Goal: Task Accomplishment & Management: Use online tool/utility

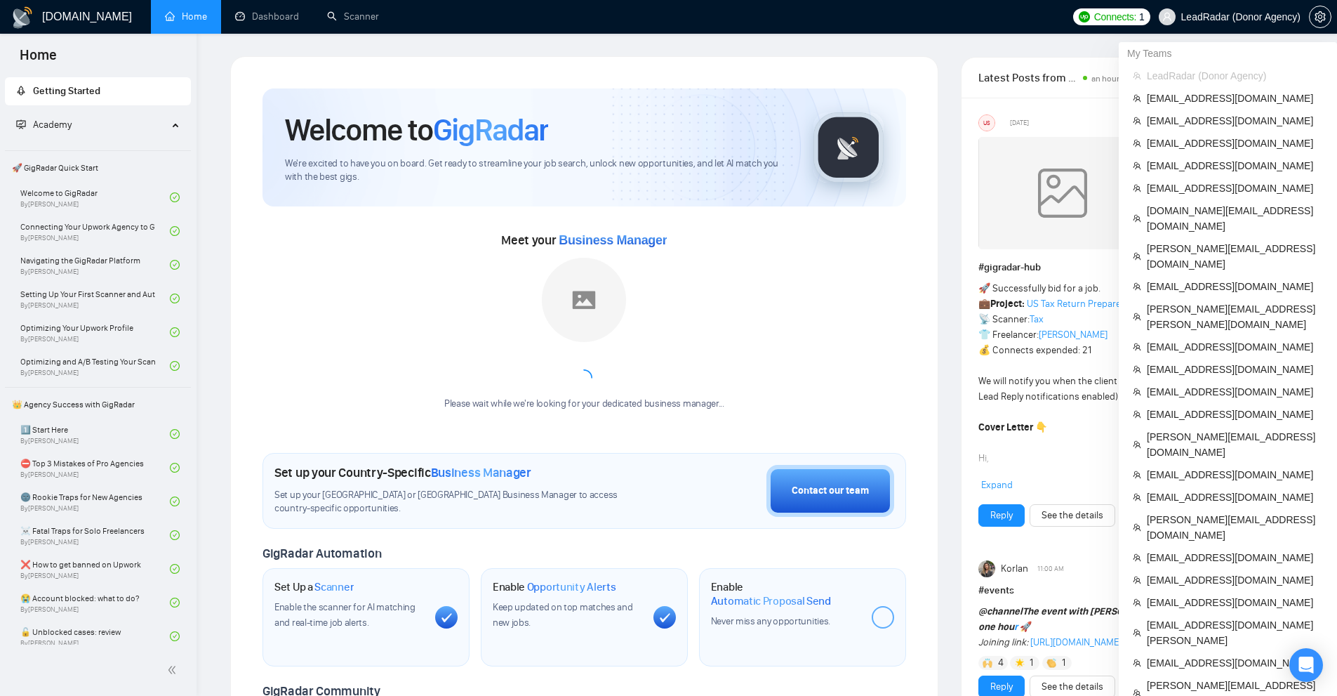
click at [1060, 99] on div "US [DATE] # gigradar-hub 🚀 Successfully bid for a job. 💼 Project: US Tax Return…" at bounding box center [1132, 406] width 341 height 617
click at [1252, 550] on span "[EMAIL_ADDRESS][DOMAIN_NAME]" at bounding box center [1235, 557] width 176 height 15
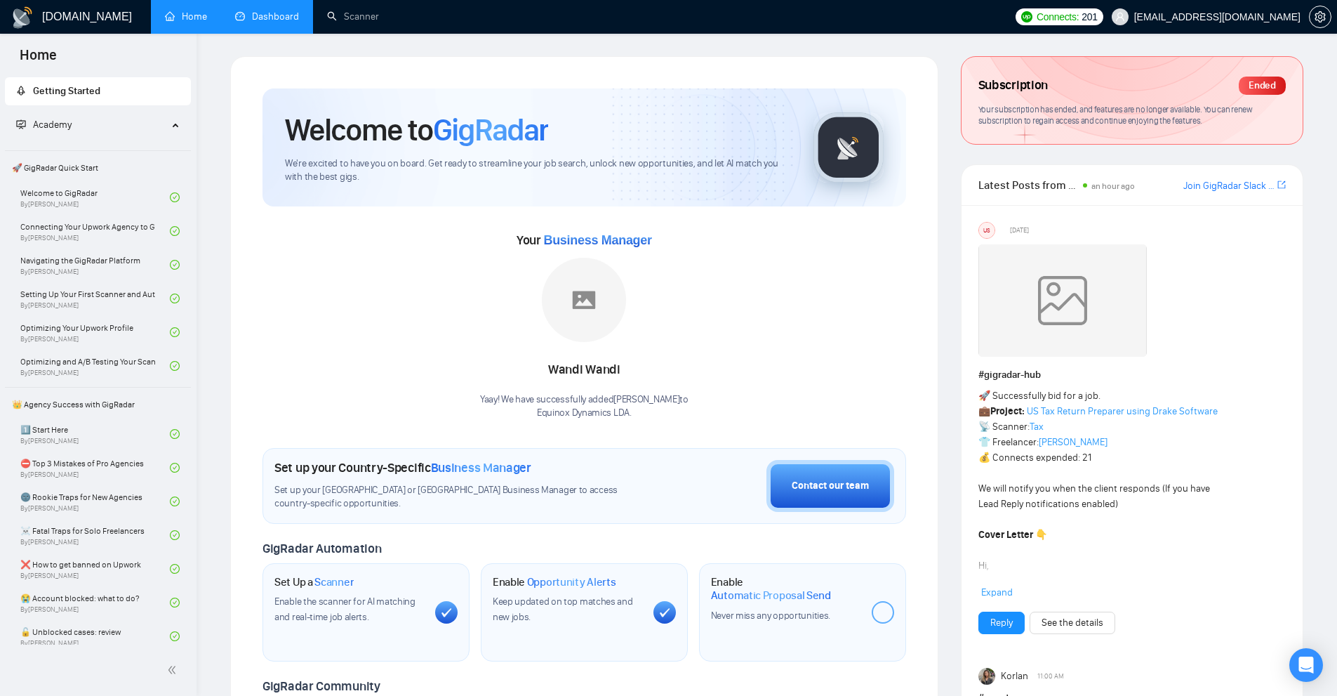
click at [265, 11] on link "Dashboard" at bounding box center [267, 17] width 64 height 12
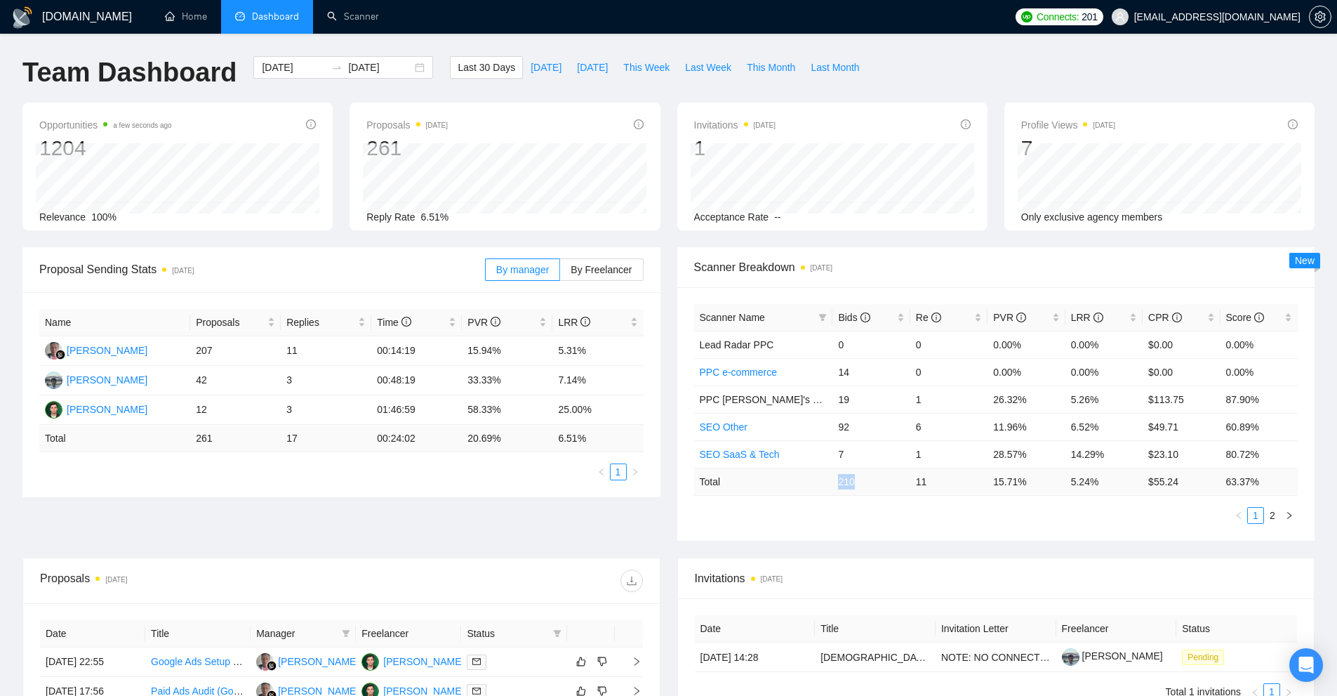
drag, startPoint x: 833, startPoint y: 481, endPoint x: 860, endPoint y: 477, distance: 26.9
click at [860, 477] on td "210" at bounding box center [870, 480] width 77 height 27
click at [874, 487] on td "210" at bounding box center [870, 480] width 77 height 27
drag, startPoint x: 859, startPoint y: 482, endPoint x: 832, endPoint y: 482, distance: 27.4
click at [832, 482] on tr "Total 210 11 15.71 % 5.24 % $ 55.24 63.37 %" at bounding box center [996, 480] width 604 height 27
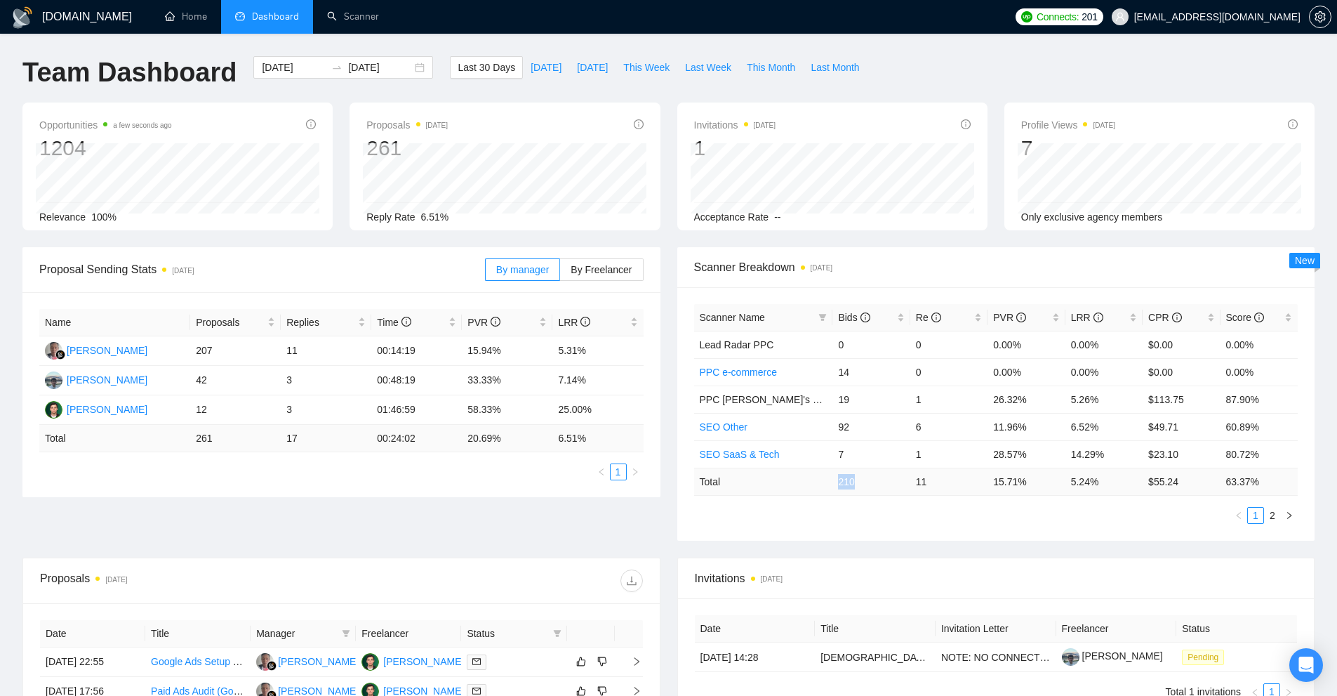
copy tr "210"
click at [955, 486] on td "11" at bounding box center [948, 480] width 77 height 27
drag, startPoint x: 927, startPoint y: 472, endPoint x: 834, endPoint y: 481, distance: 93.7
click at [834, 481] on tr "Total 210 11 15.71 % 5.24 % $ 55.24 63.37 %" at bounding box center [996, 480] width 604 height 27
click at [834, 481] on td "210" at bounding box center [870, 480] width 77 height 27
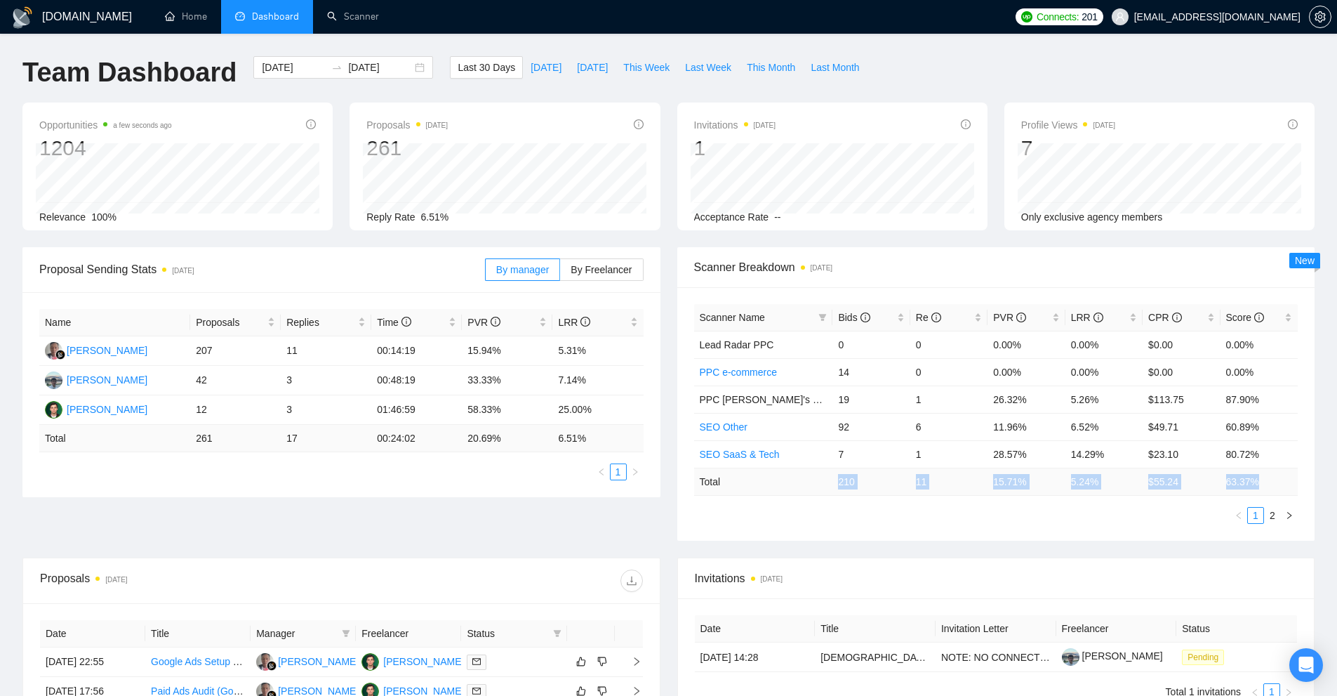
drag, startPoint x: 834, startPoint y: 481, endPoint x: 1285, endPoint y: 475, distance: 450.7
click at [1285, 475] on tr "Total 210 11 15.71 % 5.24 % $ 55.24 63.37 %" at bounding box center [996, 480] width 604 height 27
click at [1285, 475] on td "63.37 %" at bounding box center [1259, 480] width 77 height 27
click at [1322, 20] on icon "setting" at bounding box center [1320, 16] width 11 height 11
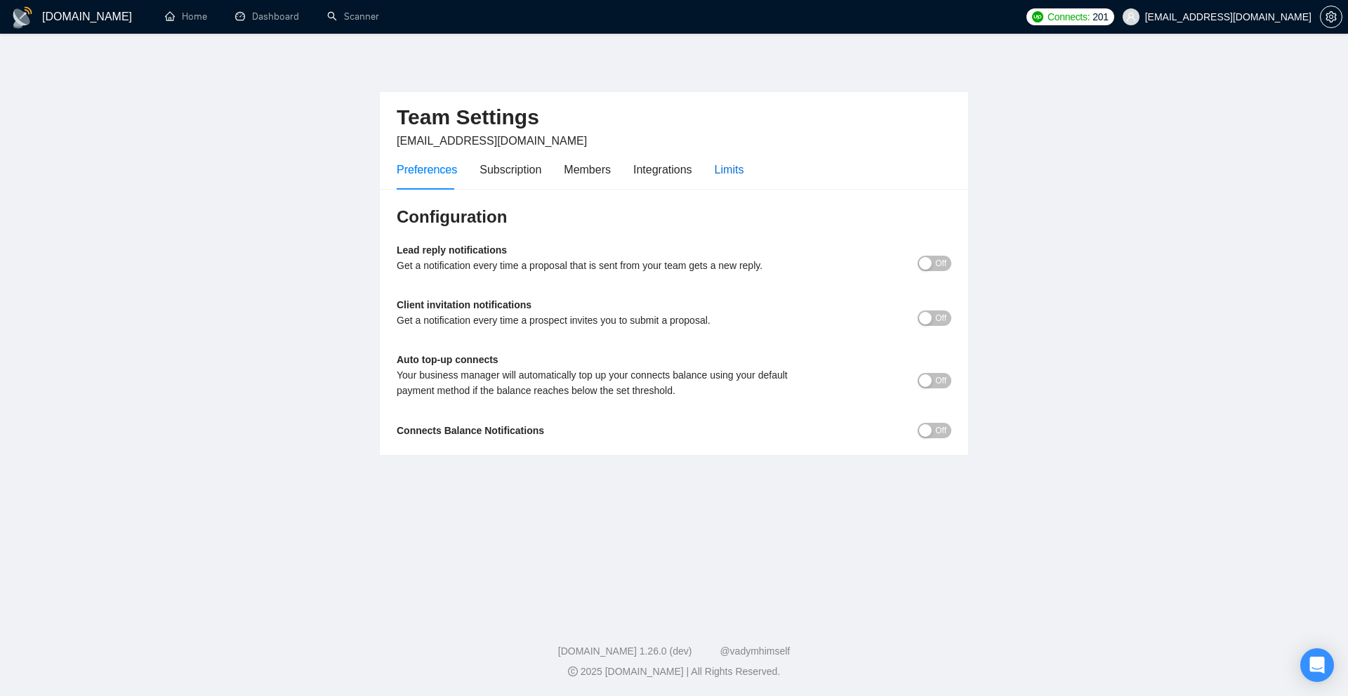
click at [727, 177] on div "Limits" at bounding box center [729, 170] width 29 height 18
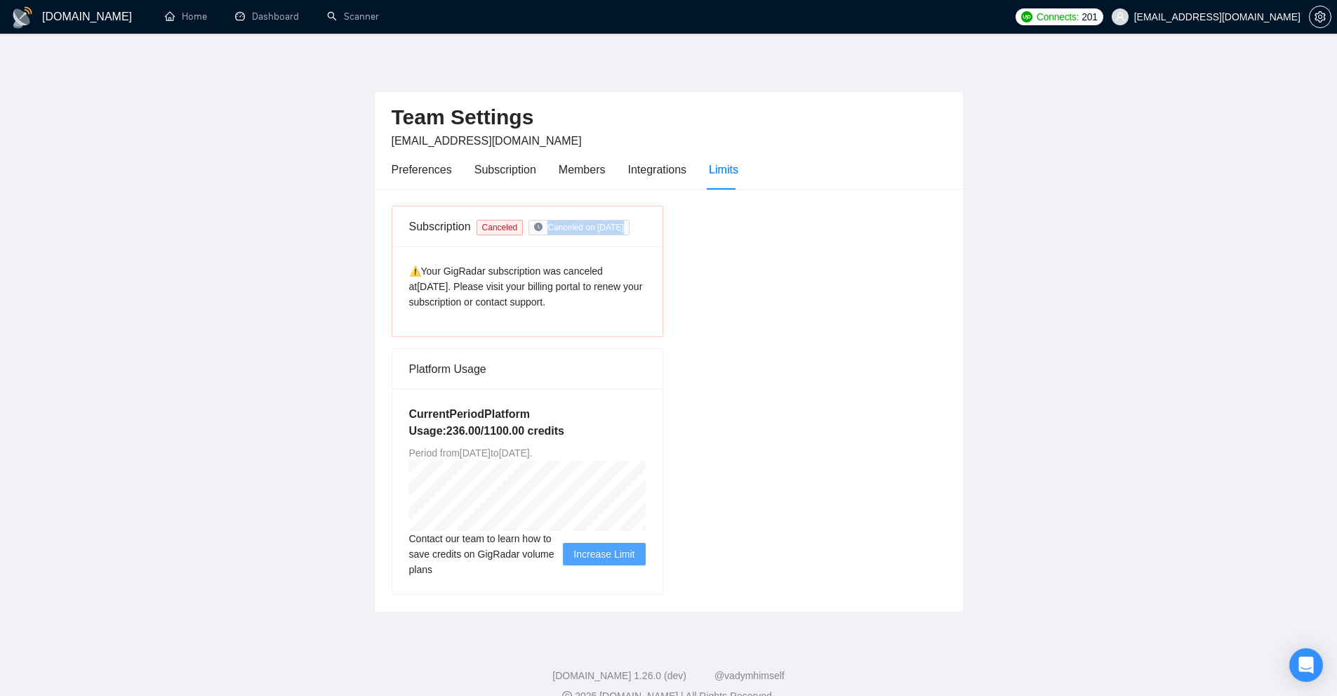
drag, startPoint x: 628, startPoint y: 229, endPoint x: 661, endPoint y: 229, distance: 33.7
click at [661, 229] on div "Subscription Canceled Canceled on [DATE]" at bounding box center [527, 226] width 270 height 41
click at [661, 237] on div "Subscription Canceled Canceled on [DATE]" at bounding box center [527, 226] width 270 height 41
drag, startPoint x: 416, startPoint y: 265, endPoint x: 608, endPoint y: 302, distance: 195.1
click at [608, 302] on div "⚠️Your GigRadar subscription was canceled at [DATE] . Please visit your billing…" at bounding box center [527, 286] width 237 height 46
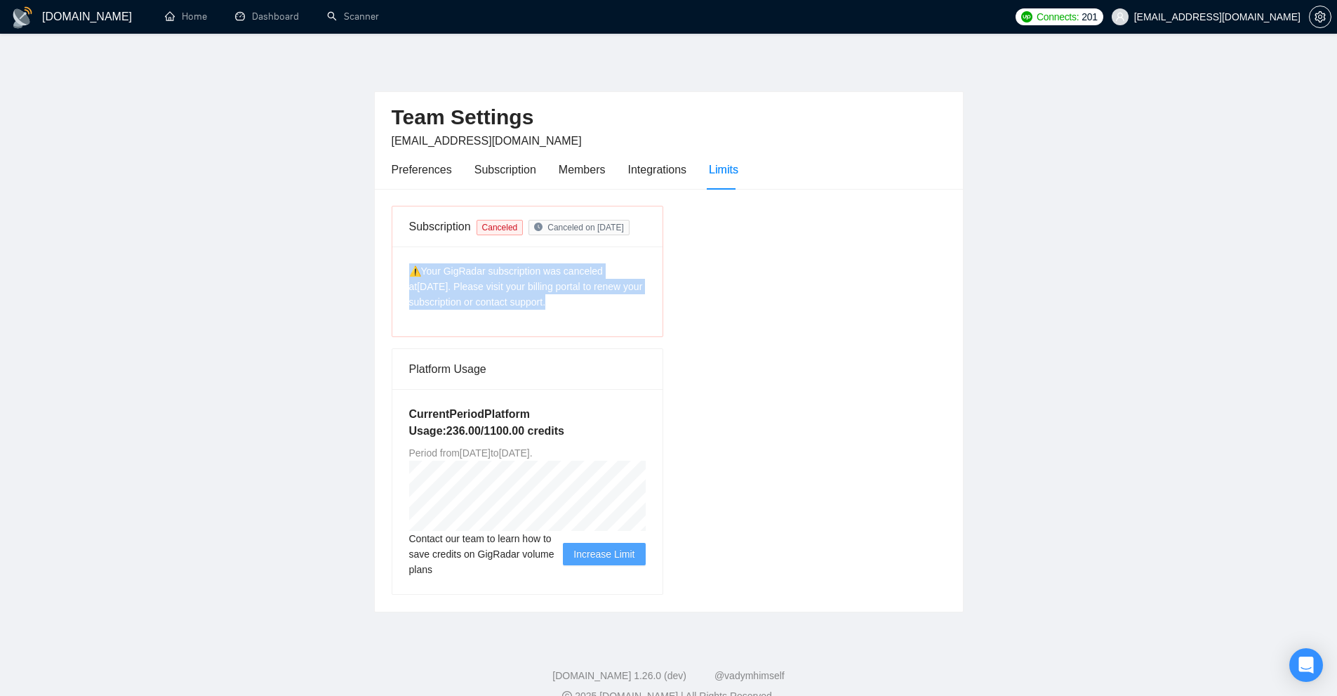
click at [608, 302] on div "⚠️Your GigRadar subscription was canceled at [DATE] . Please visit your billing…" at bounding box center [527, 286] width 237 height 46
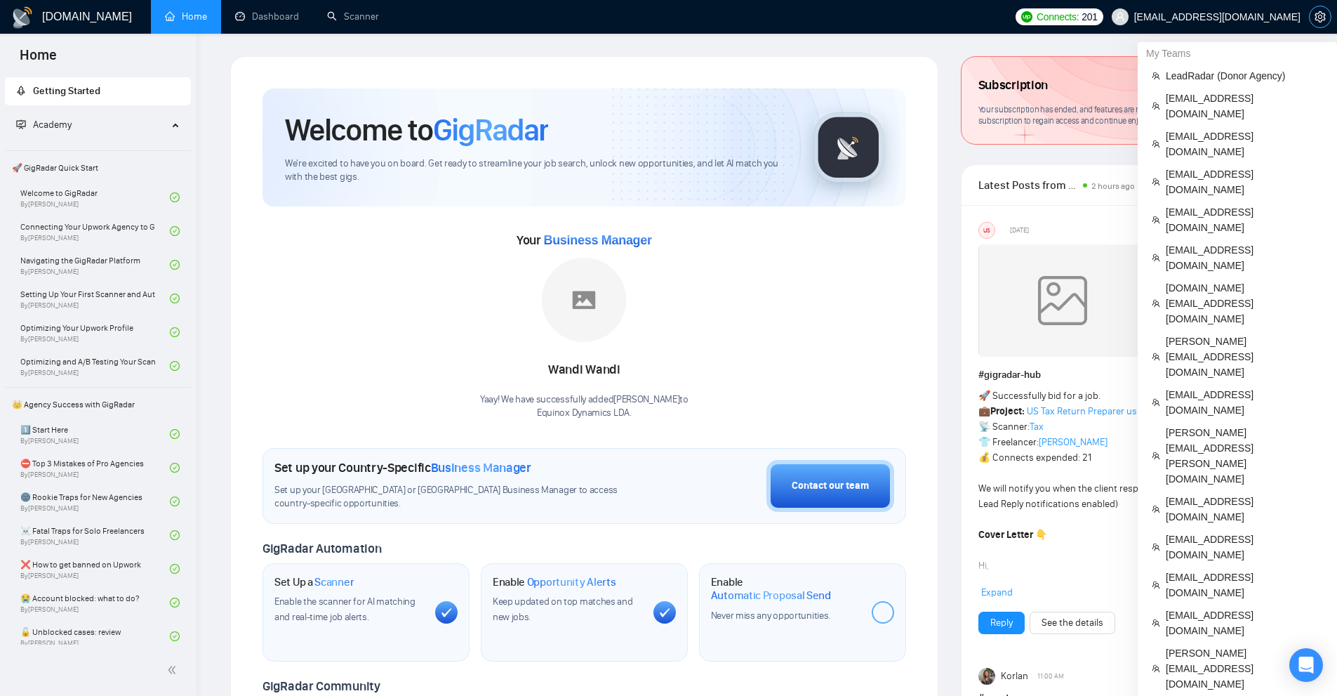
click at [1323, 8] on button "button" at bounding box center [1320, 17] width 22 height 22
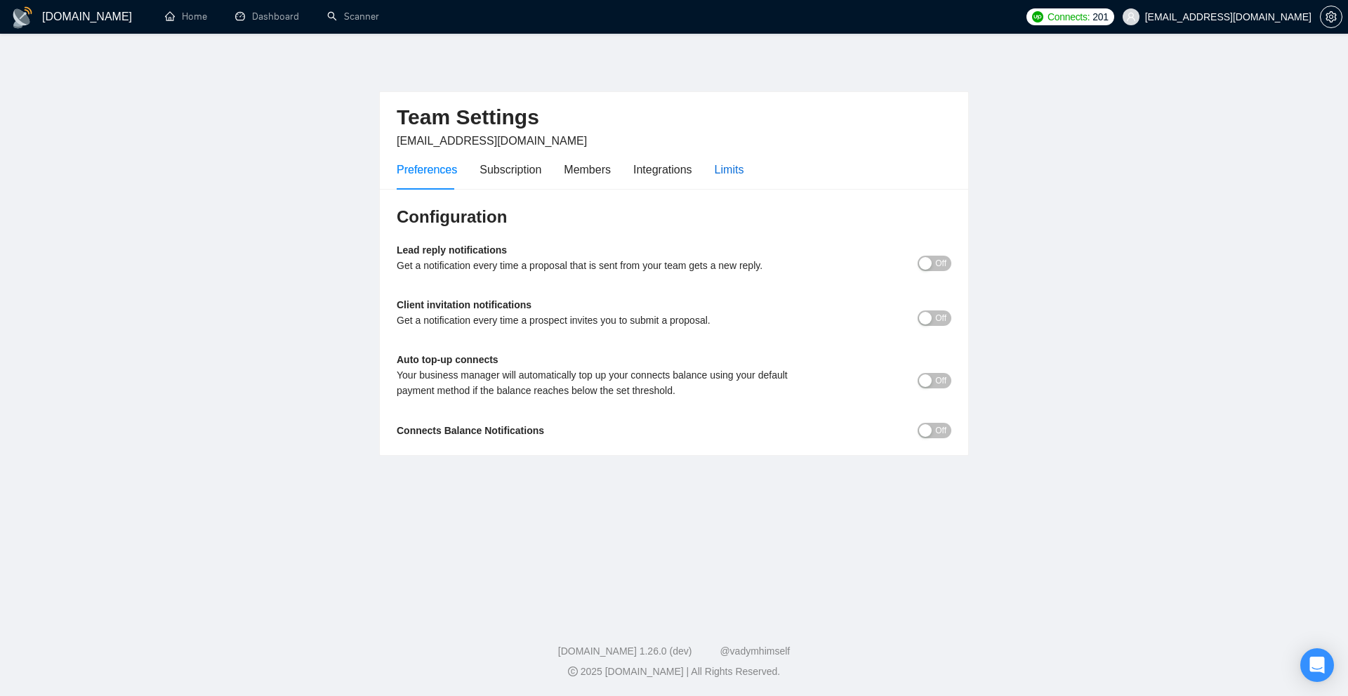
click at [717, 166] on div "Limits" at bounding box center [729, 170] width 29 height 18
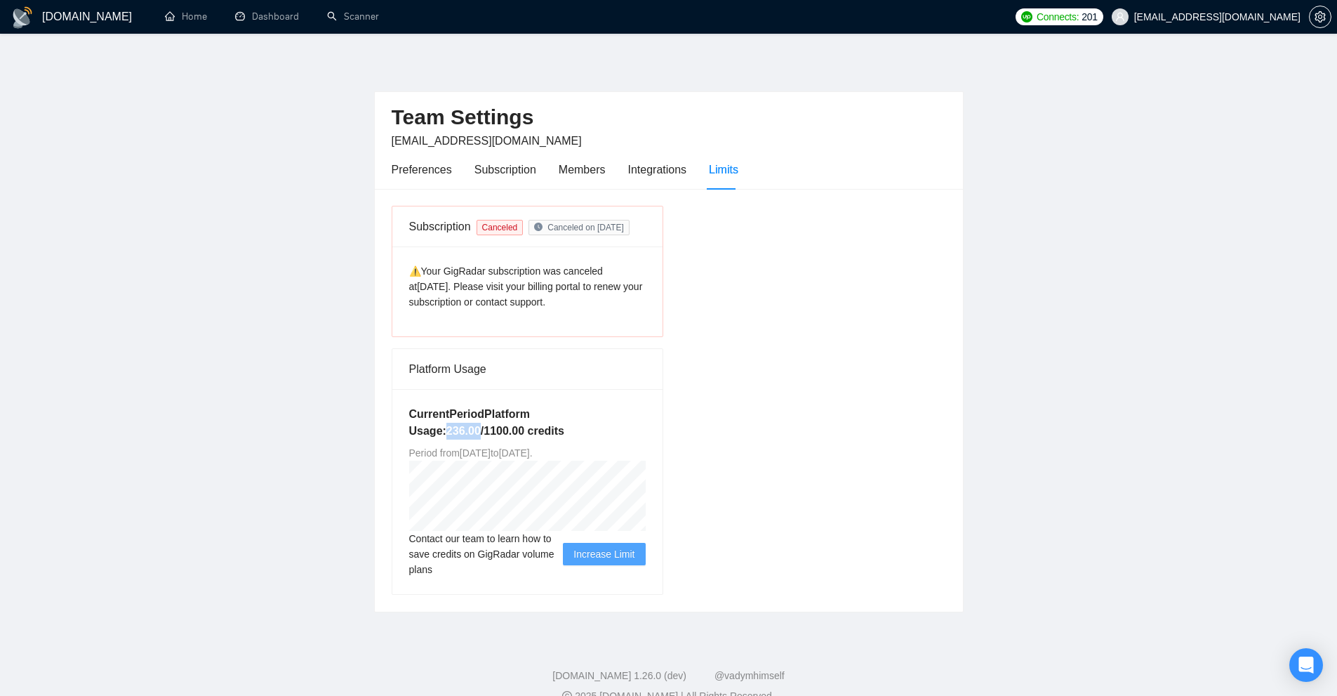
drag, startPoint x: 446, startPoint y: 432, endPoint x: 476, endPoint y: 430, distance: 30.3
click at [476, 430] on h5 "Current Period Platform Usage: 236.00 / 1100.00 credits" at bounding box center [527, 423] width 237 height 34
click at [299, 11] on link "Dashboard" at bounding box center [267, 17] width 64 height 12
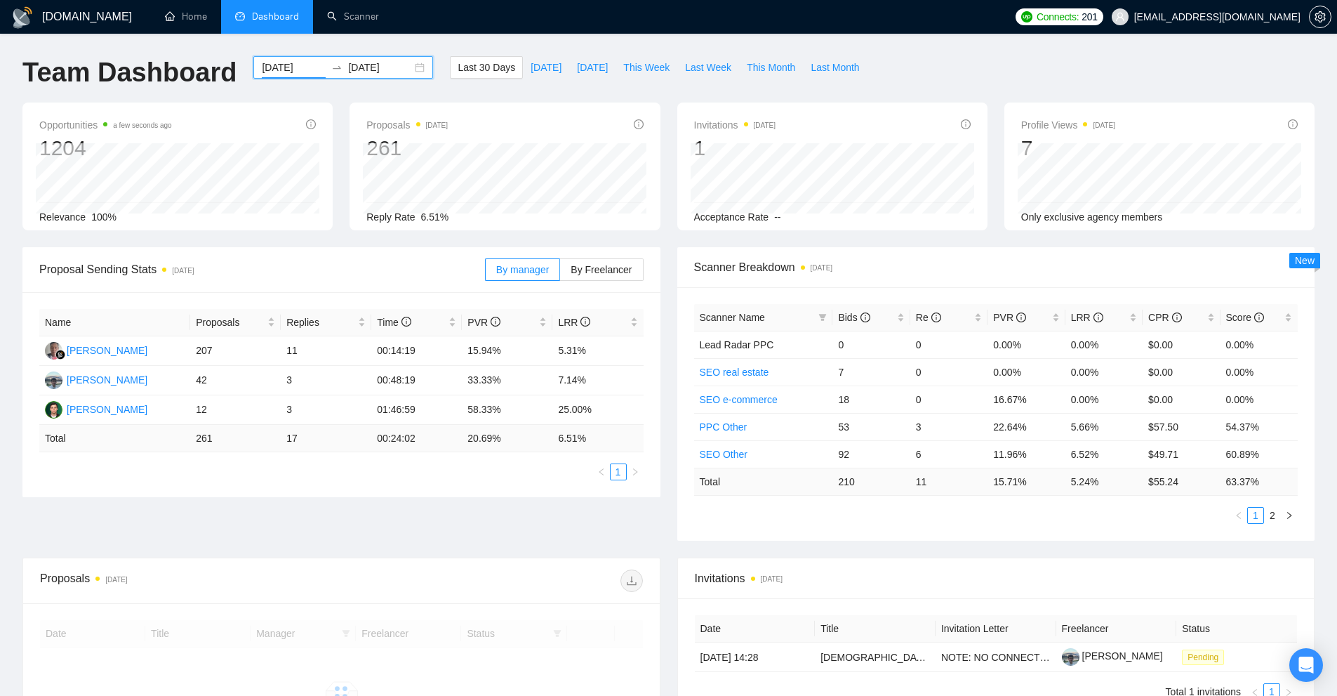
click at [292, 66] on input "[DATE]" at bounding box center [294, 67] width 64 height 15
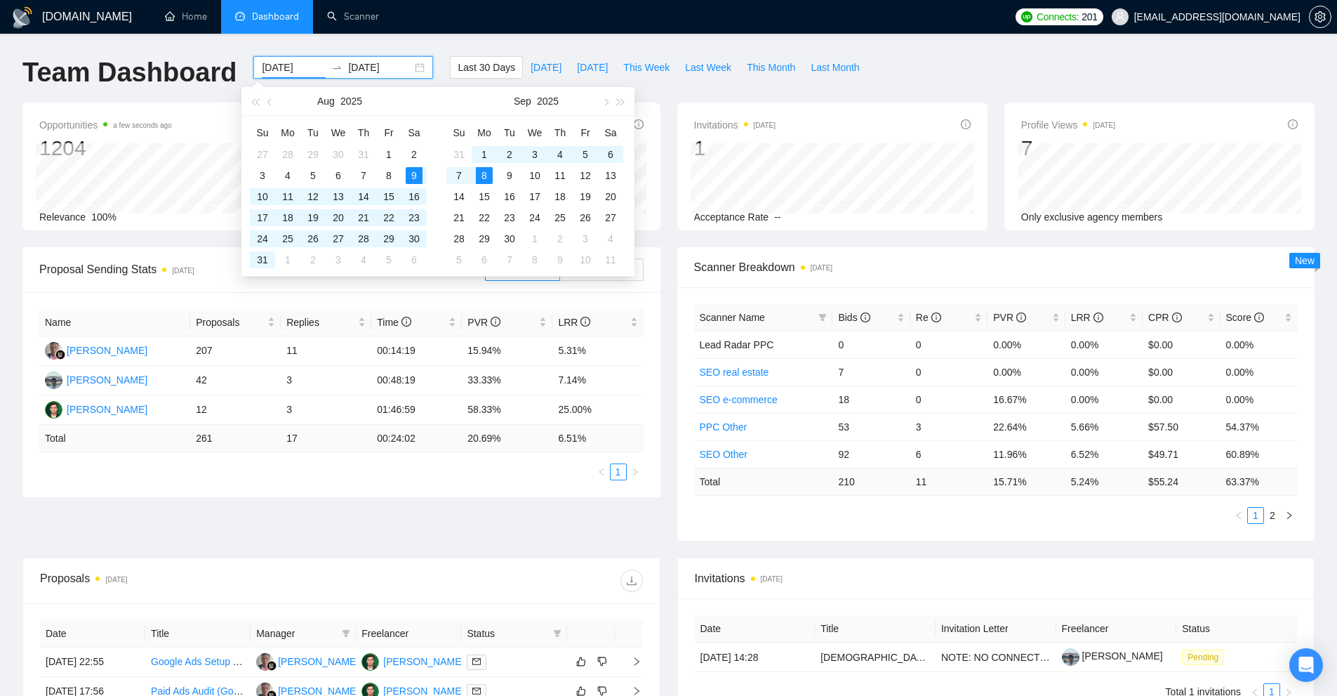
click at [246, 102] on div "Aug 2025" at bounding box center [339, 101] width 197 height 29
click at [252, 101] on span "button" at bounding box center [254, 101] width 7 height 7
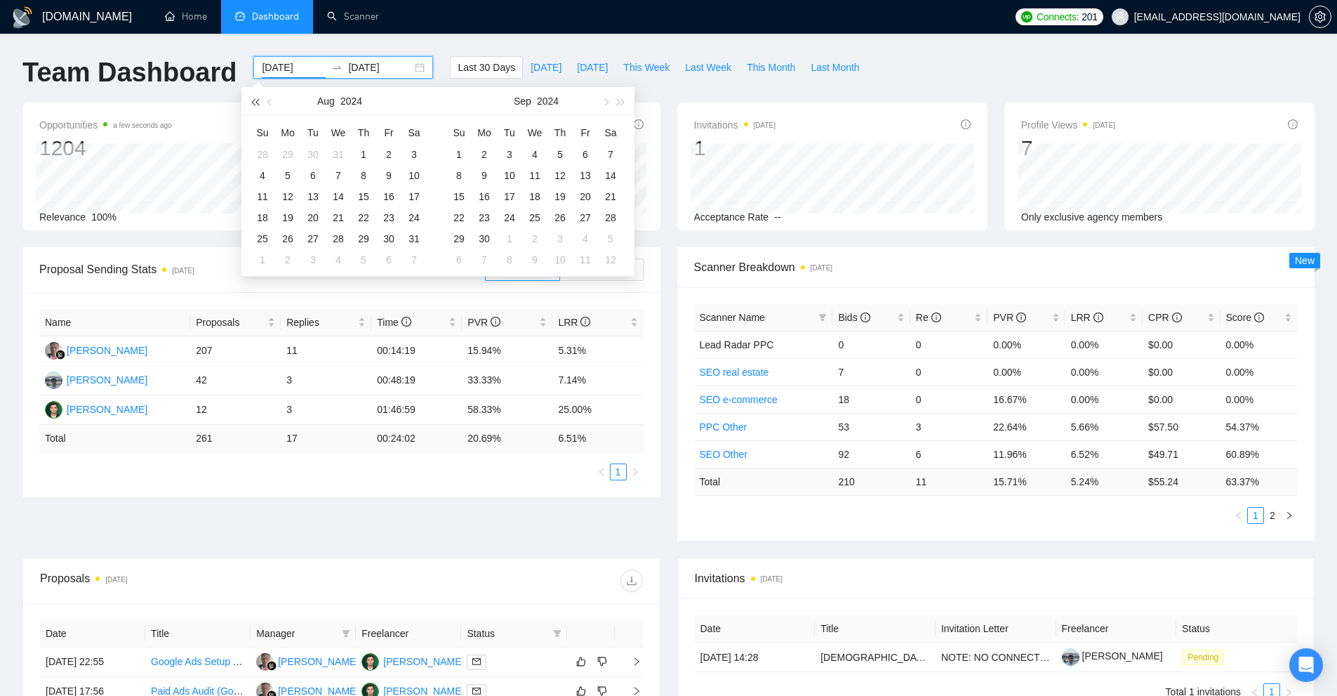
click at [252, 101] on span "button" at bounding box center [254, 101] width 7 height 7
type input "2021-08-02"
click at [284, 150] on div "2" at bounding box center [287, 154] width 17 height 17
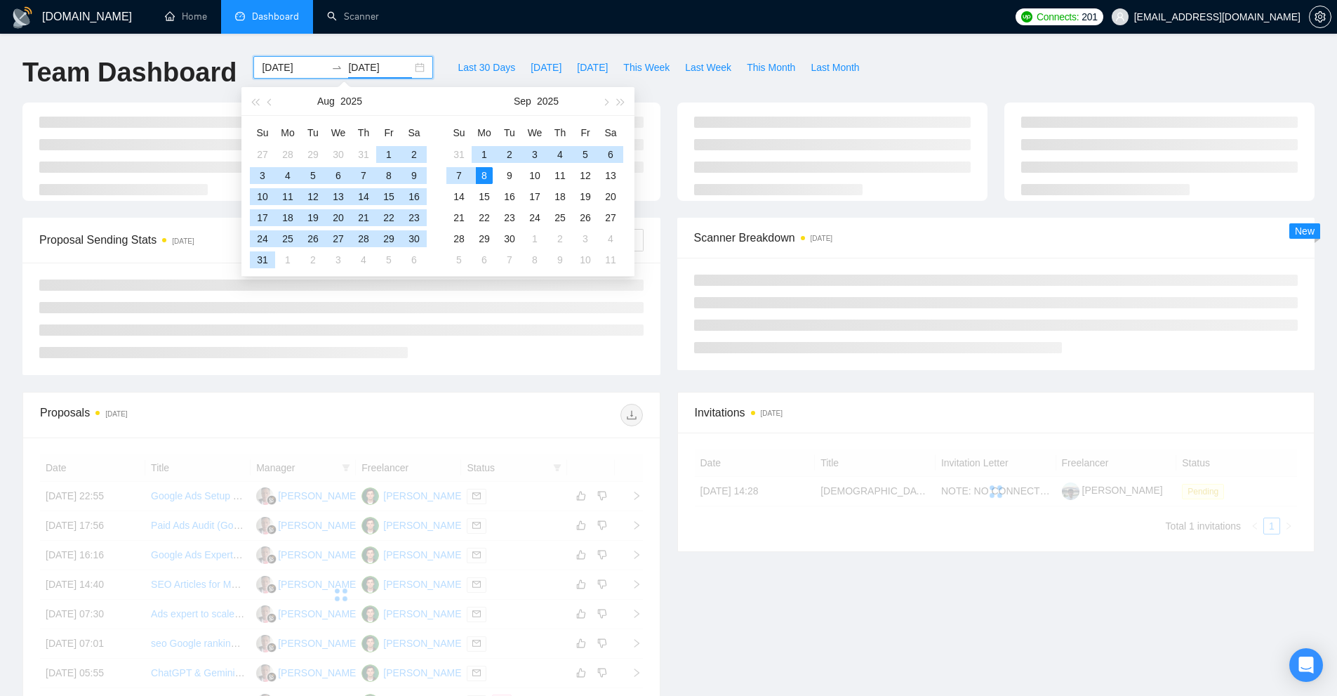
type input "[DATE]"
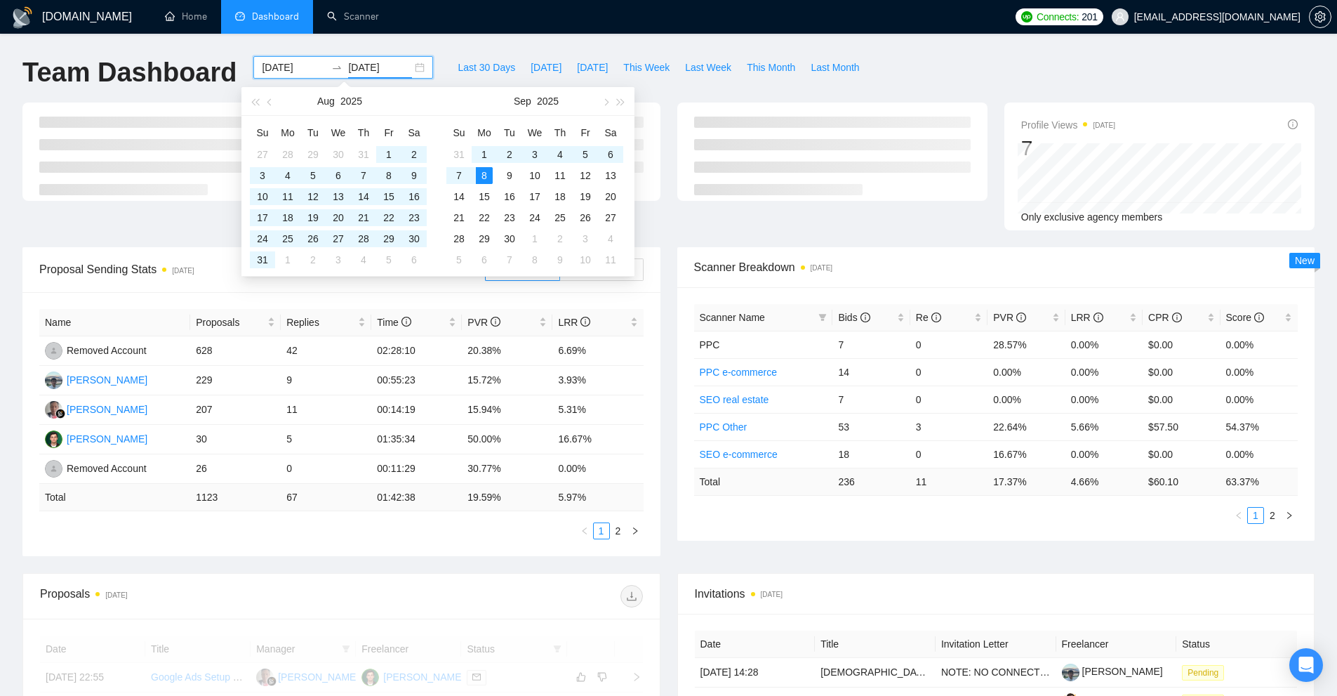
click at [947, 101] on div "Team Dashboard 2021-08-02 2025-09-08 Last 30 Days Today Yesterday This Week Las…" at bounding box center [668, 79] width 1309 height 46
click at [893, 474] on tr "Total 236 11 17.37 % 4.66 % $ 60.10 63.37 %" at bounding box center [996, 480] width 604 height 27
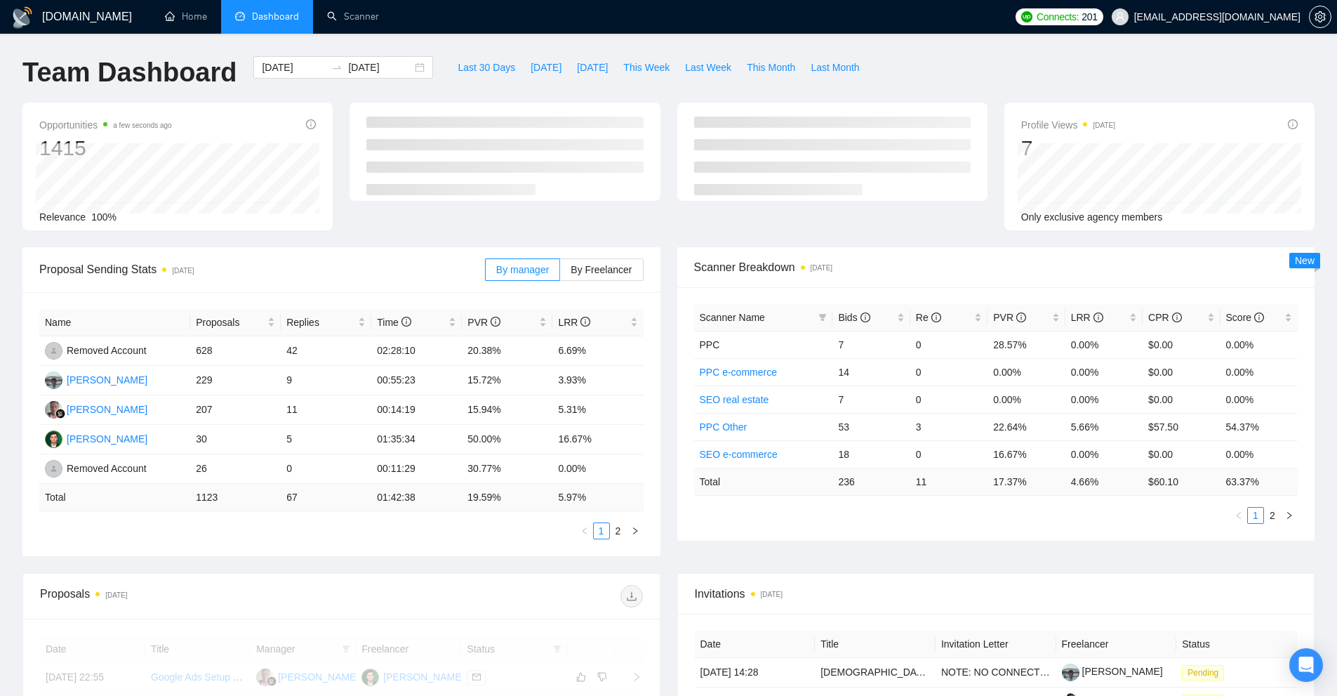
click at [867, 489] on td "236" at bounding box center [870, 480] width 77 height 27
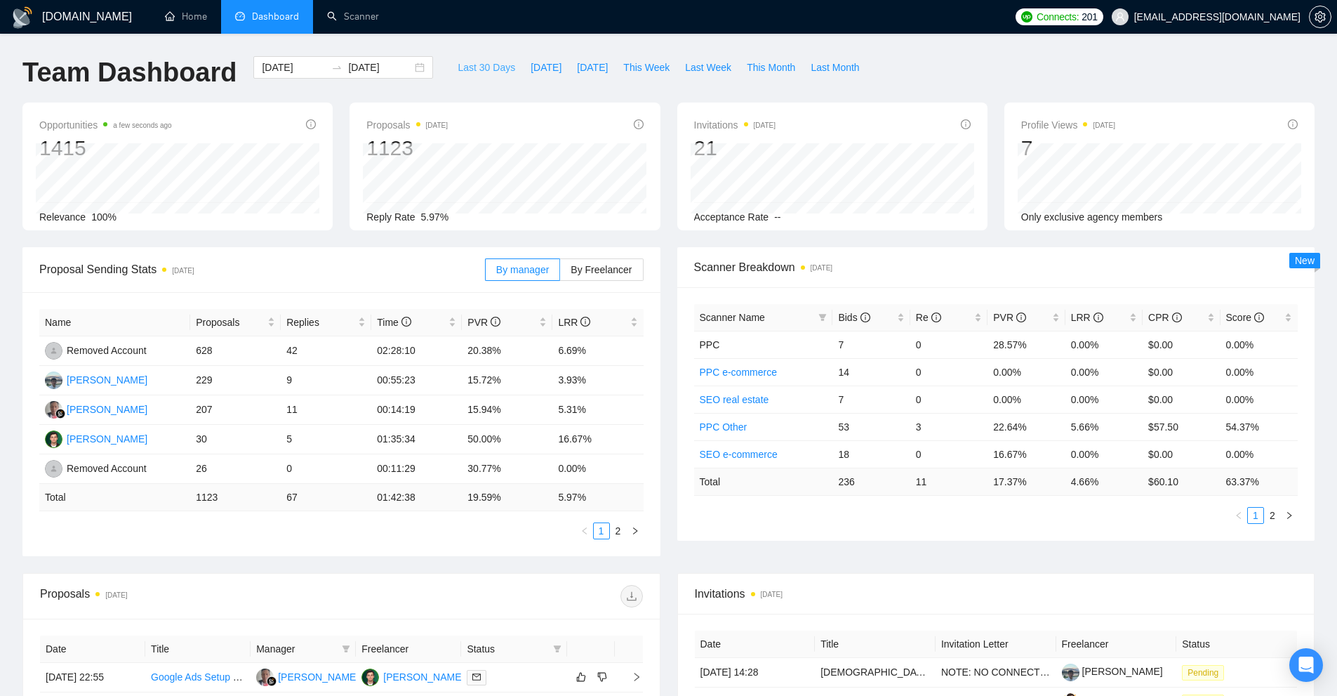
click at [477, 68] on span "Last 30 Days" at bounding box center [487, 67] width 58 height 15
click at [524, 107] on div "Proposals 3 days ago 1123 Reply Rate 5.97%" at bounding box center [505, 166] width 310 height 128
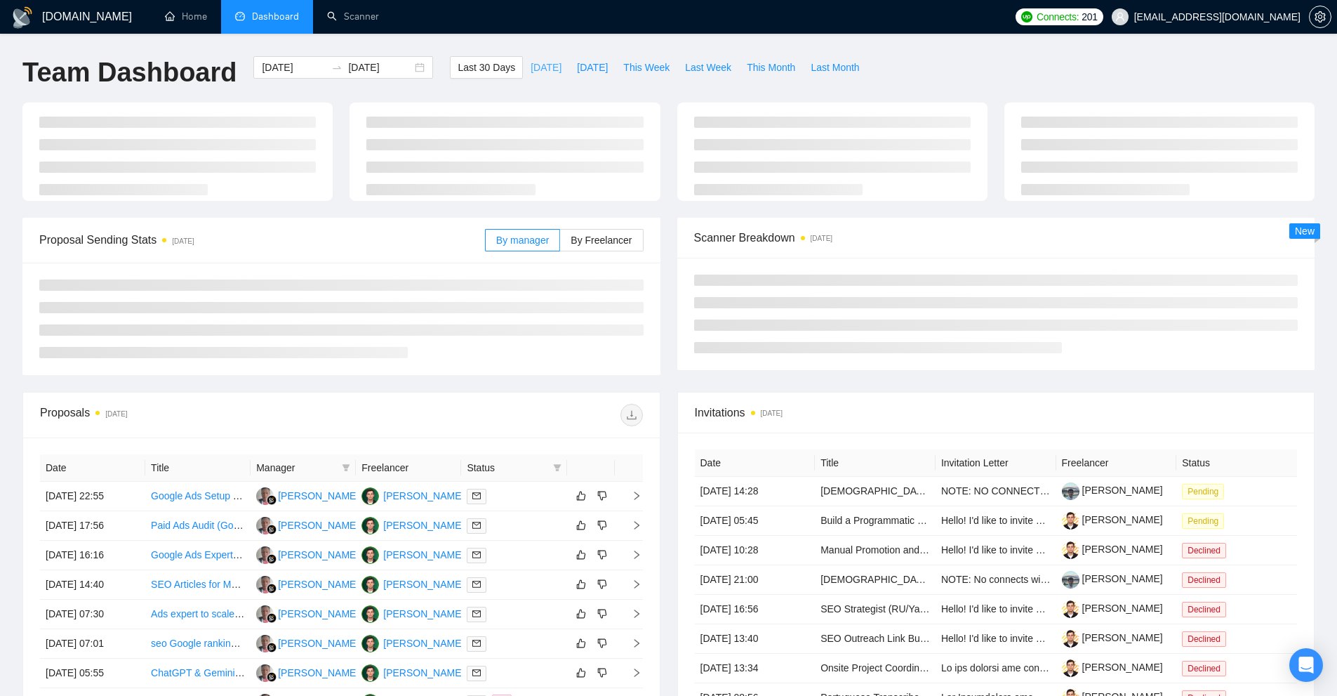
type input "[DATE]"
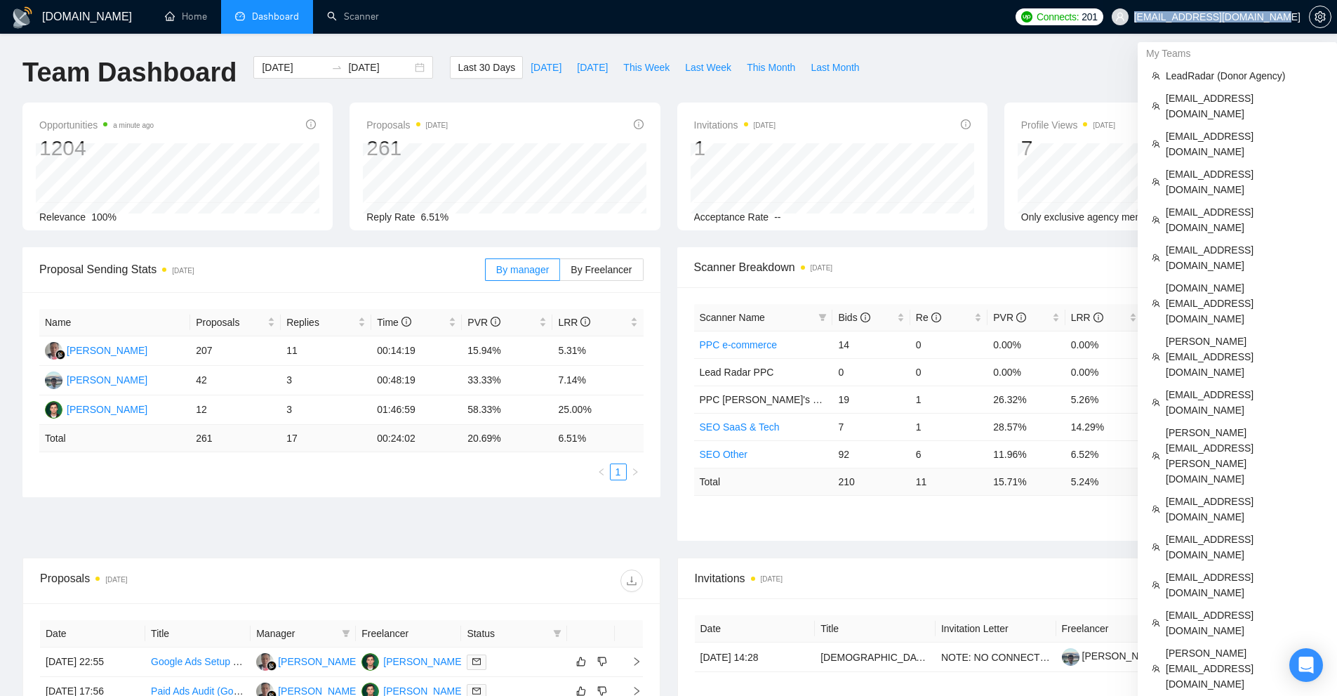
copy span "[EMAIL_ADDRESS][DOMAIN_NAME]"
drag, startPoint x: 1184, startPoint y: 18, endPoint x: 1300, endPoint y: 20, distance: 115.8
click at [1300, 20] on span "[EMAIL_ADDRESS][DOMAIN_NAME]" at bounding box center [1206, 16] width 206 height 45
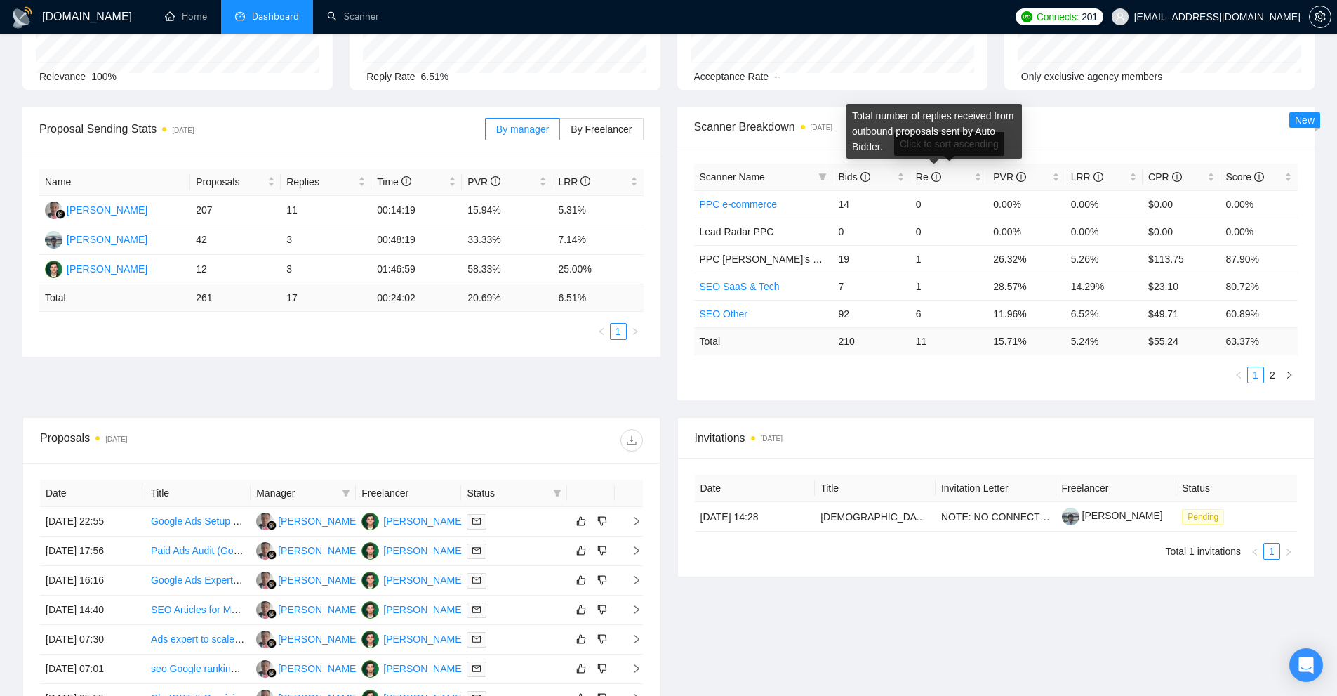
click at [862, 119] on div "Total number of replies received from outbound proposals sent by Auto Bidder." at bounding box center [934, 131] width 175 height 55
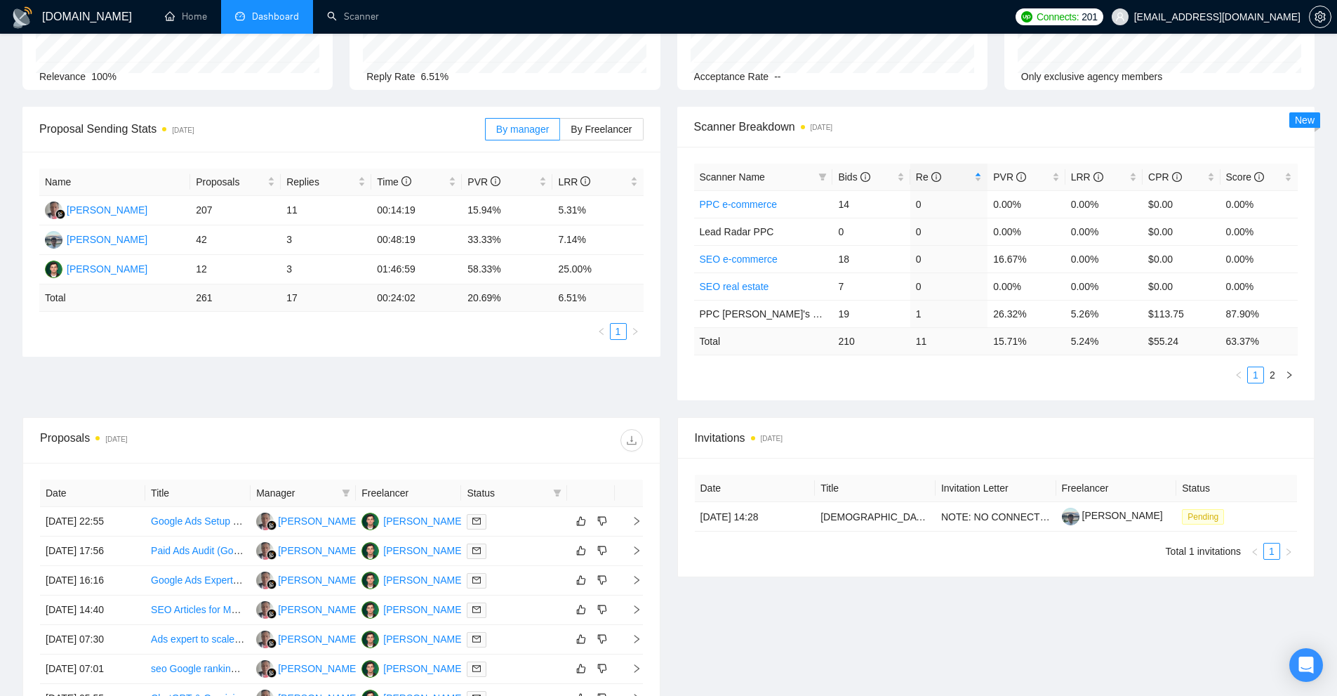
click at [838, 102] on div "Opportunities 4 minutes ago 1204 Relevance 100% Proposals 3 days ago 261 Reply …" at bounding box center [668, 34] width 1309 height 145
click at [971, 170] on span "Re" at bounding box center [943, 176] width 55 height 15
click at [866, 180] on icon "info-circle" at bounding box center [866, 177] width 10 height 10
click at [870, 180] on span "Bids" at bounding box center [865, 176] width 55 height 15
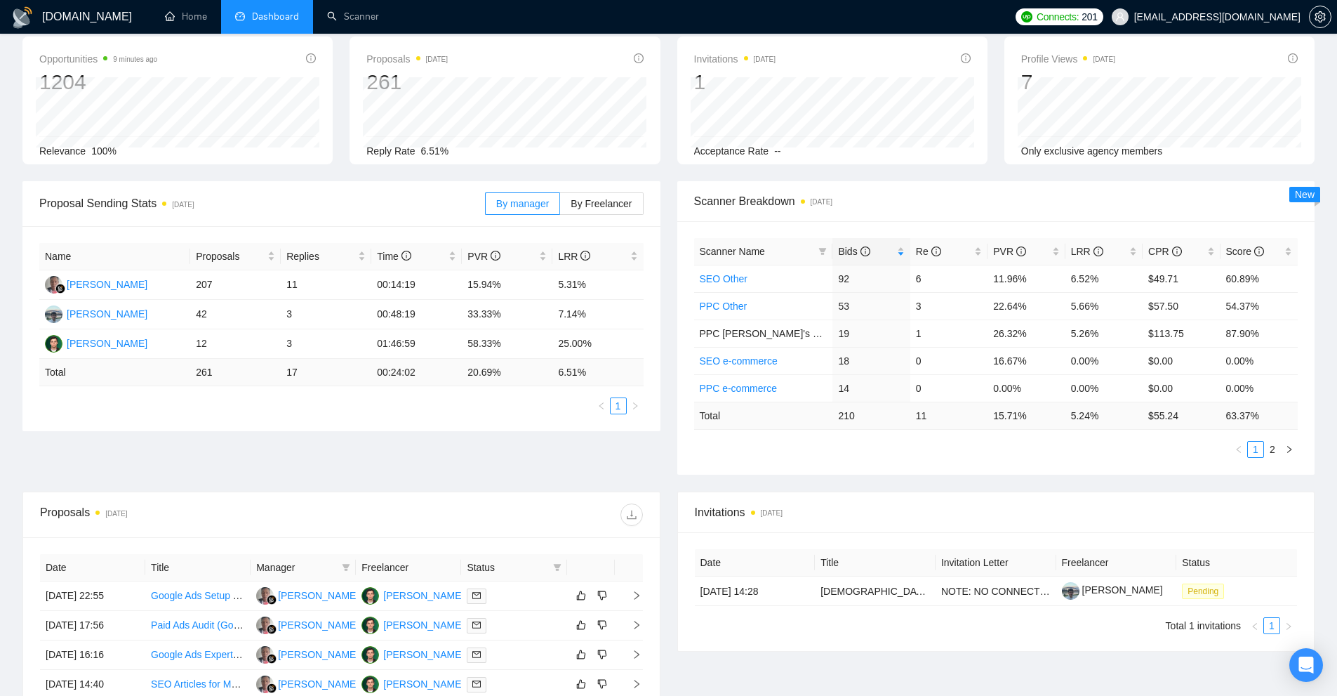
scroll to position [0, 0]
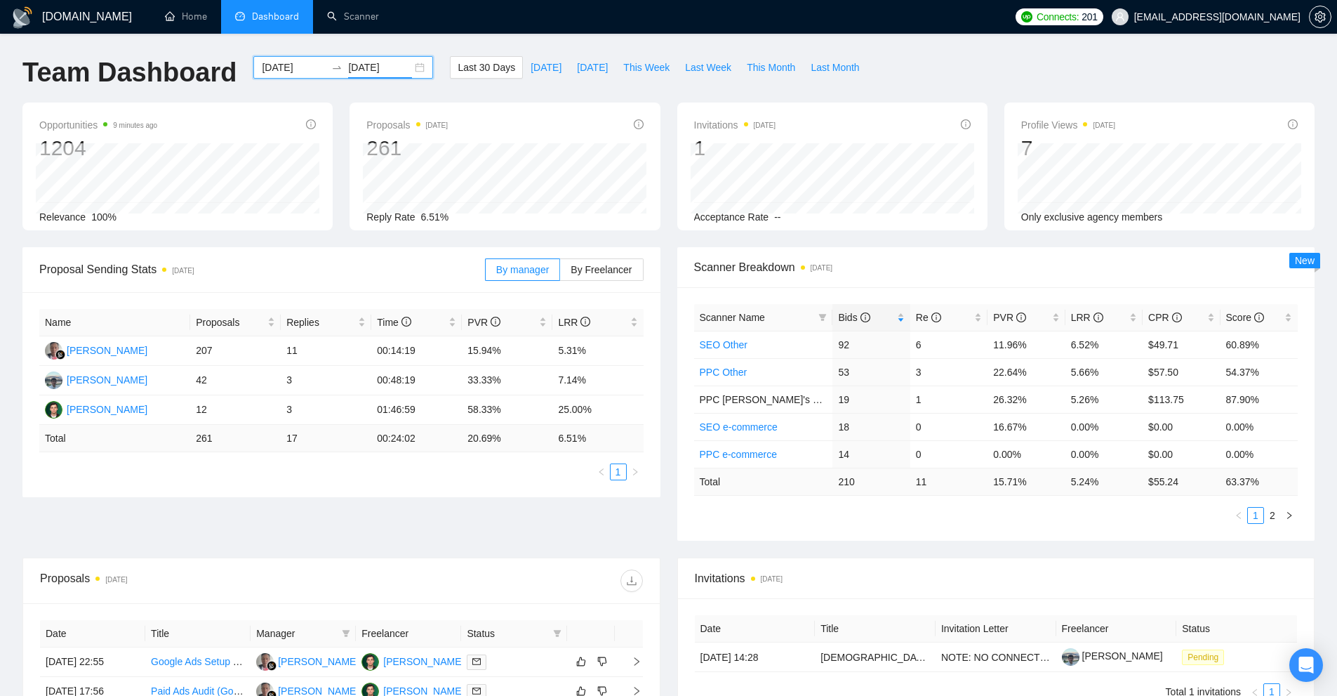
click at [356, 65] on input "[DATE]" at bounding box center [380, 67] width 64 height 15
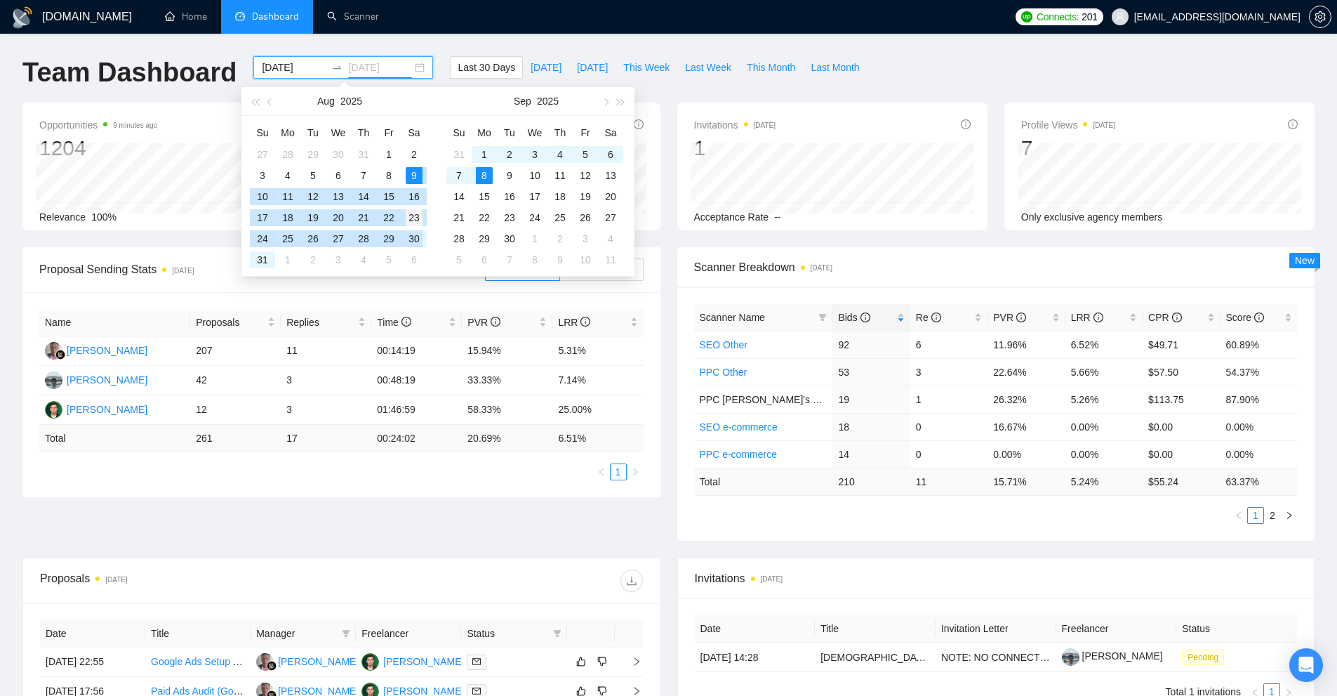
type input "2025-08-23"
click at [418, 218] on div "23" at bounding box center [414, 217] width 17 height 17
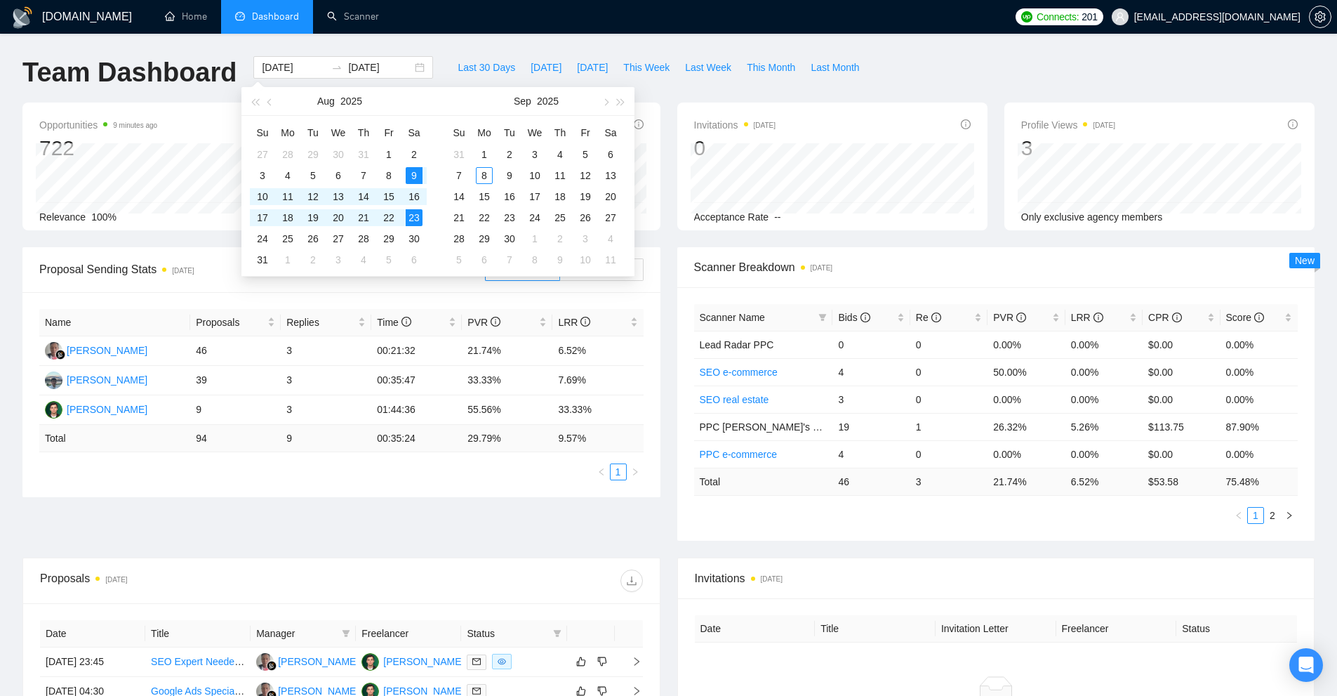
click at [860, 526] on div "Scanner Name Bids Re PVR LRR CPR Score Lead Radar PPC 0 0 0.00% 0.00% $0.00 0.0…" at bounding box center [996, 413] width 638 height 253
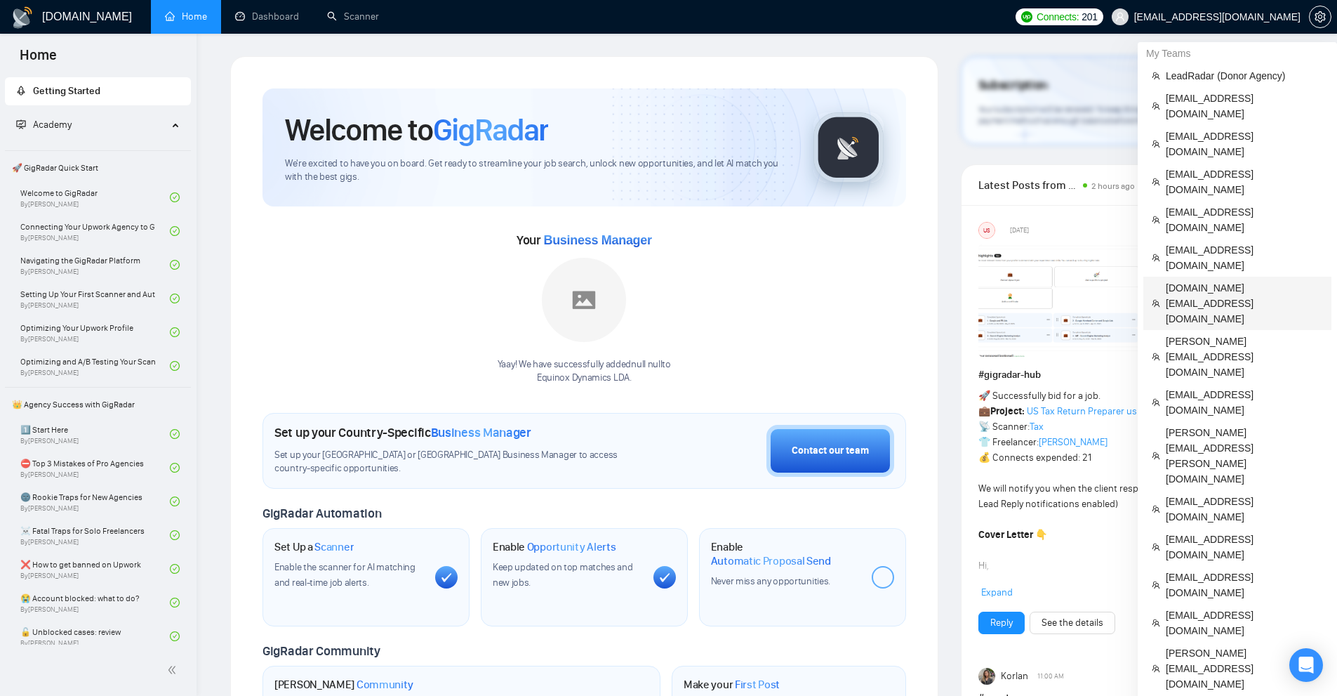
click at [1187, 280] on span "[DOMAIN_NAME][EMAIL_ADDRESS][DOMAIN_NAME]" at bounding box center [1244, 303] width 157 height 46
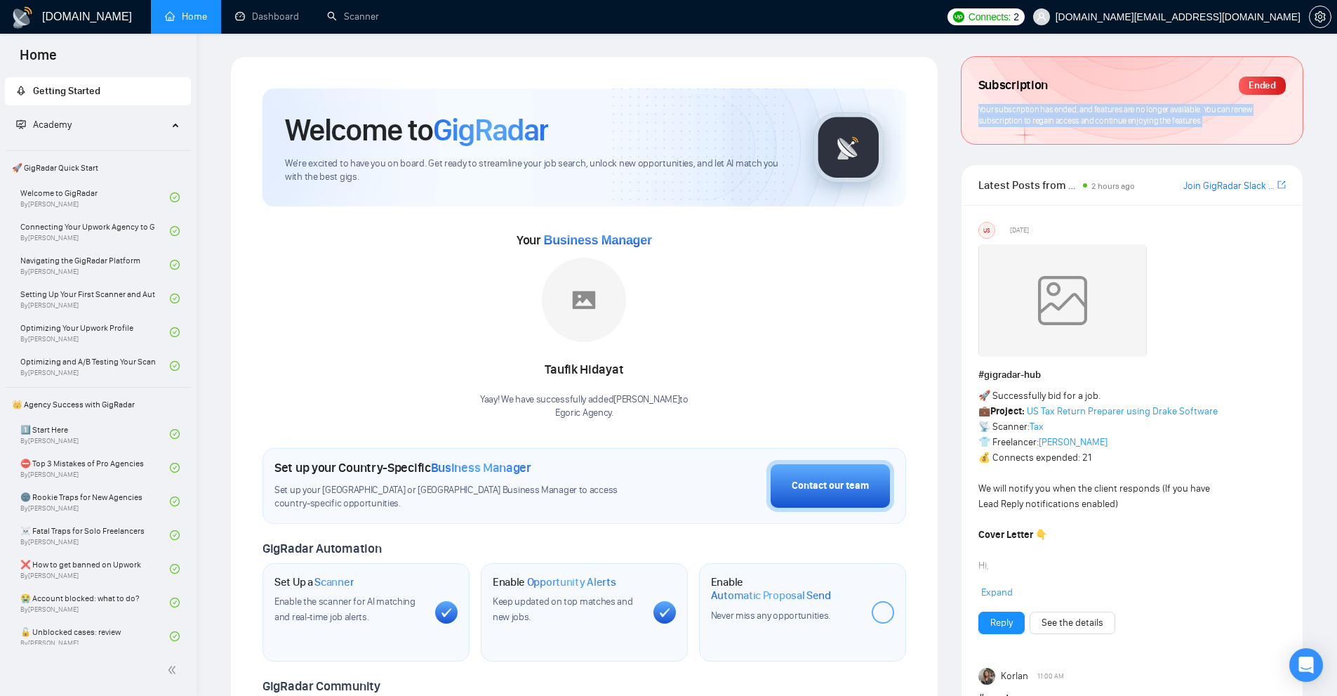
drag, startPoint x: 974, startPoint y: 109, endPoint x: 1223, endPoint y: 140, distance: 251.1
click at [1223, 140] on div "Subscription Ended Your subscription has ended, and features are no longer avai…" at bounding box center [1132, 100] width 341 height 87
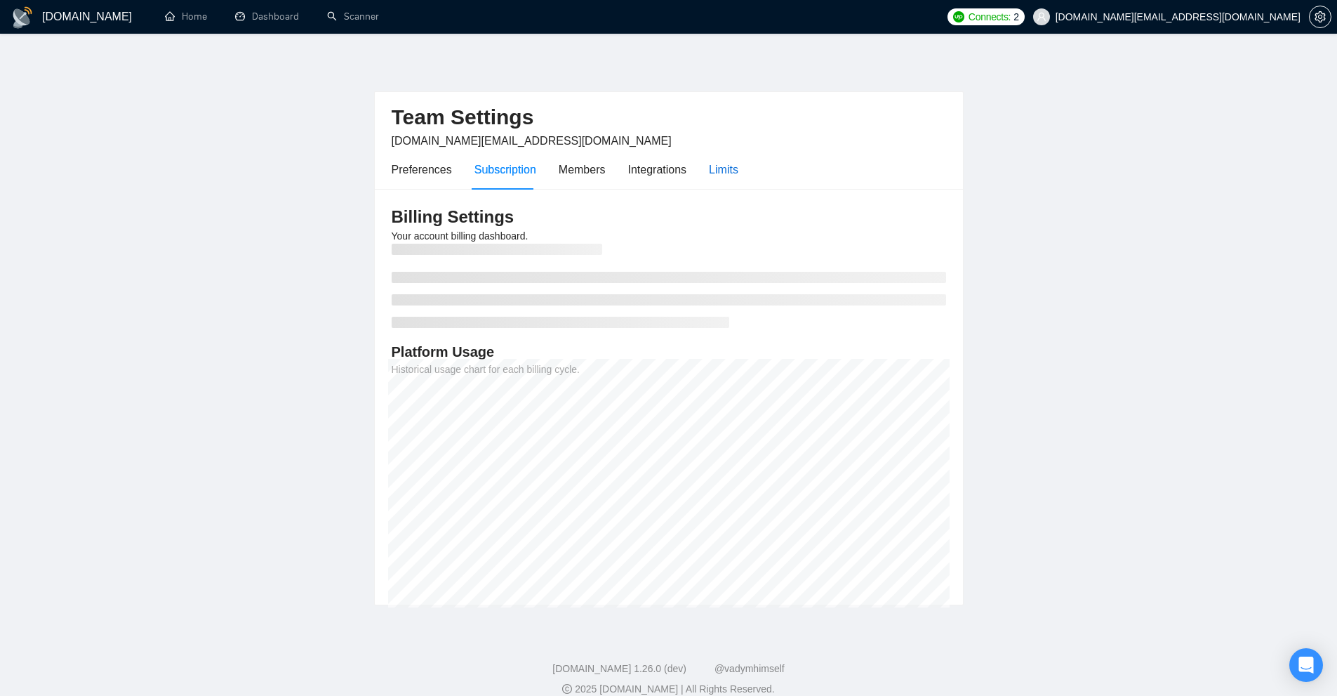
click at [731, 172] on div "Limits" at bounding box center [723, 170] width 29 height 18
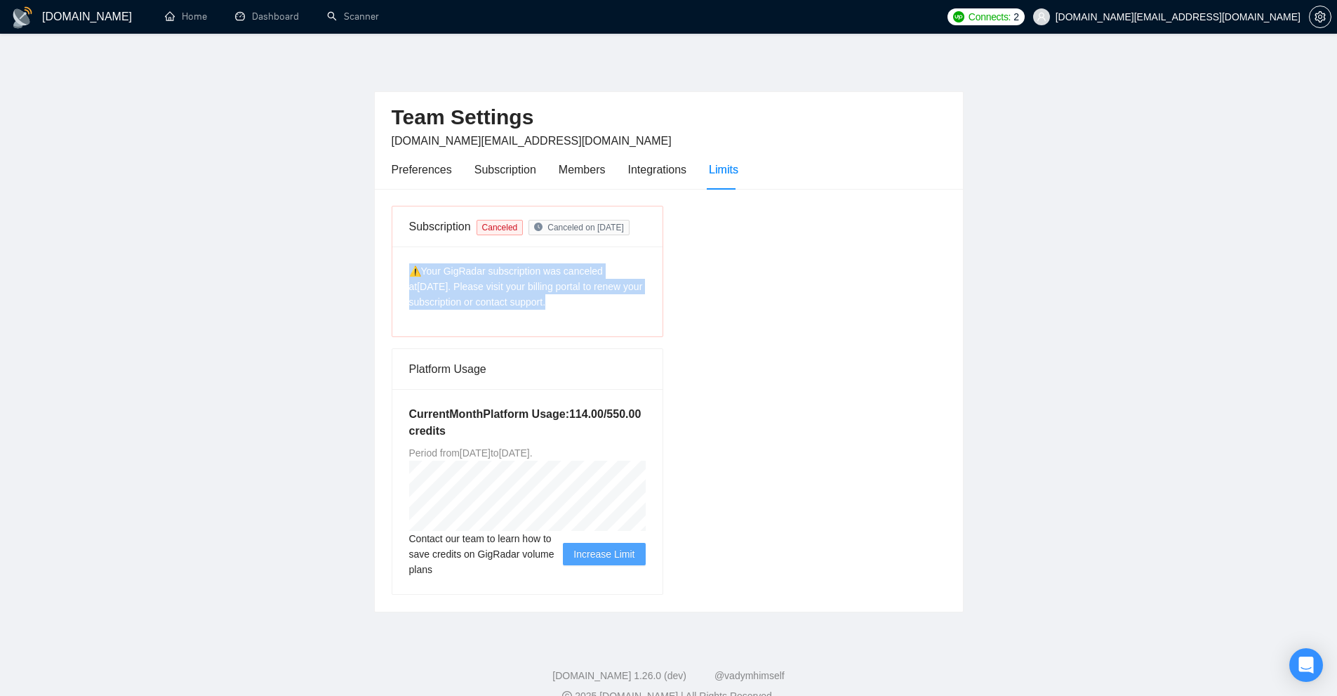
drag, startPoint x: 417, startPoint y: 266, endPoint x: 587, endPoint y: 305, distance: 174.4
click at [587, 305] on div "⚠️Your GigRadar subscription was canceled at Sep 06 . Please visit your billing…" at bounding box center [527, 286] width 237 height 46
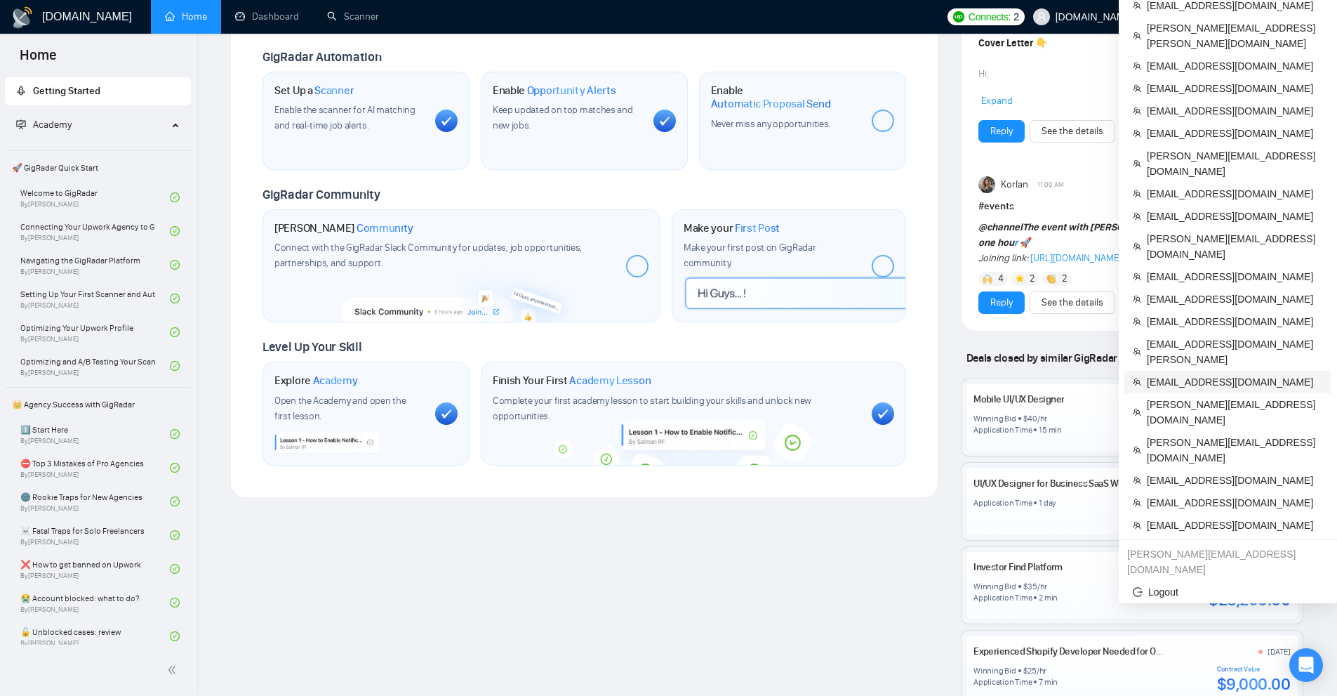
scroll to position [351, 0]
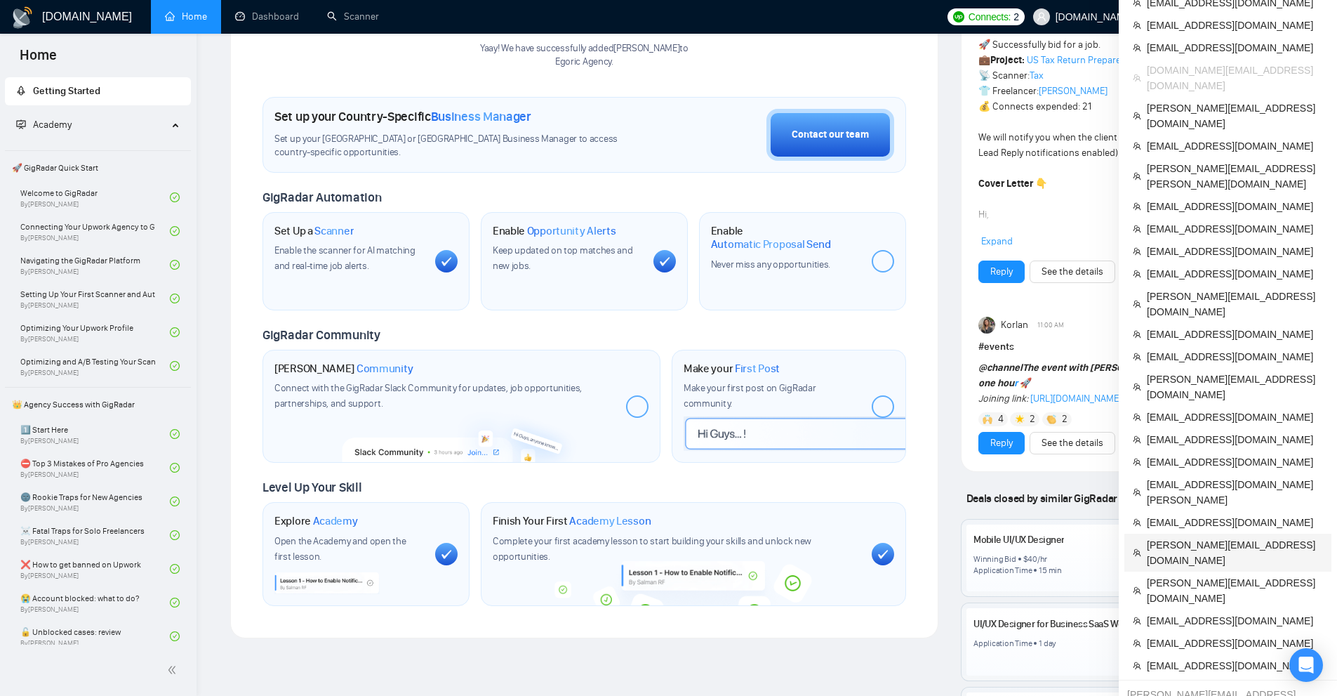
click at [1209, 537] on span "[PERSON_NAME][EMAIL_ADDRESS][DOMAIN_NAME]" at bounding box center [1235, 552] width 176 height 31
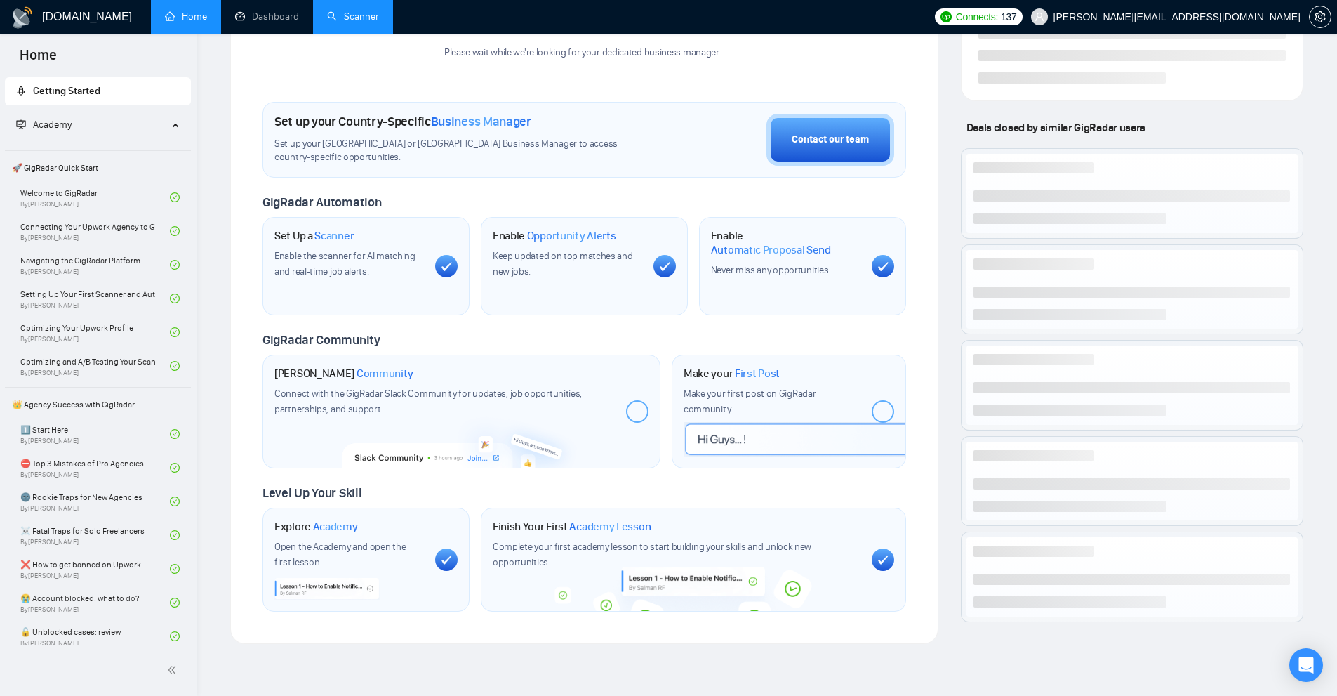
click at [345, 22] on link "Scanner" at bounding box center [353, 17] width 52 height 12
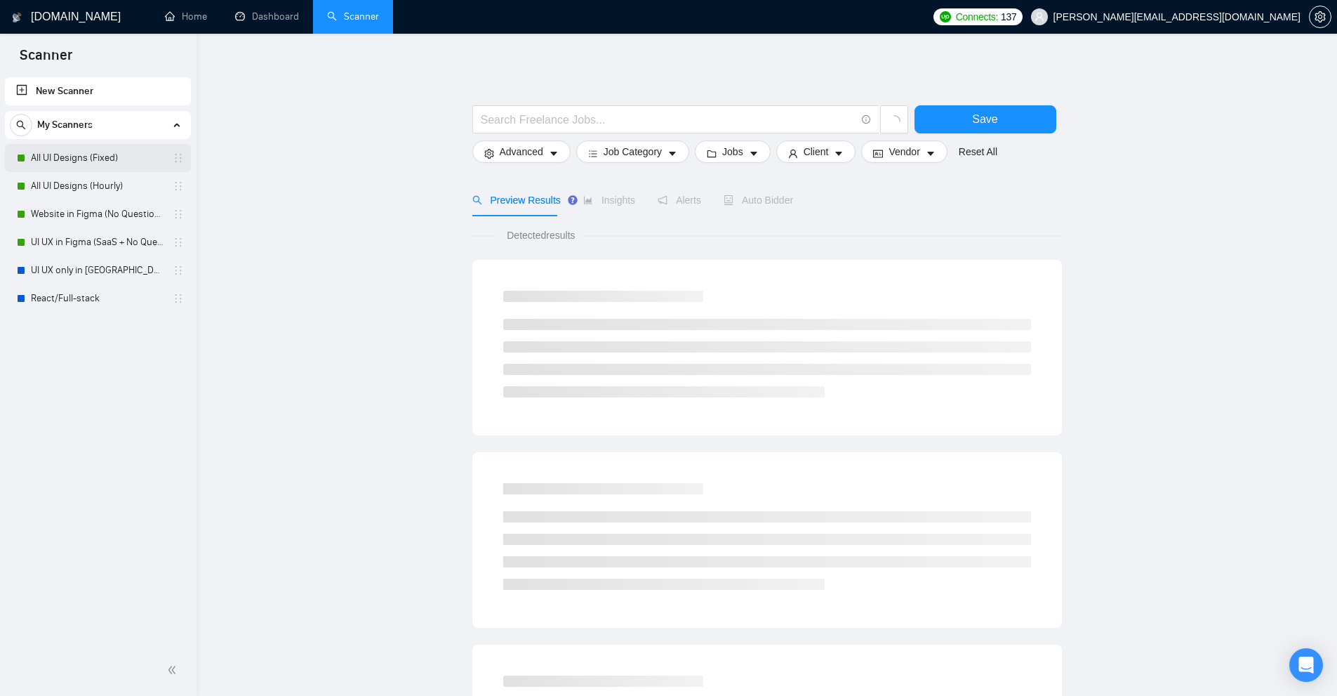
click at [131, 157] on link "All UI Designs (Fixed)" at bounding box center [97, 158] width 133 height 28
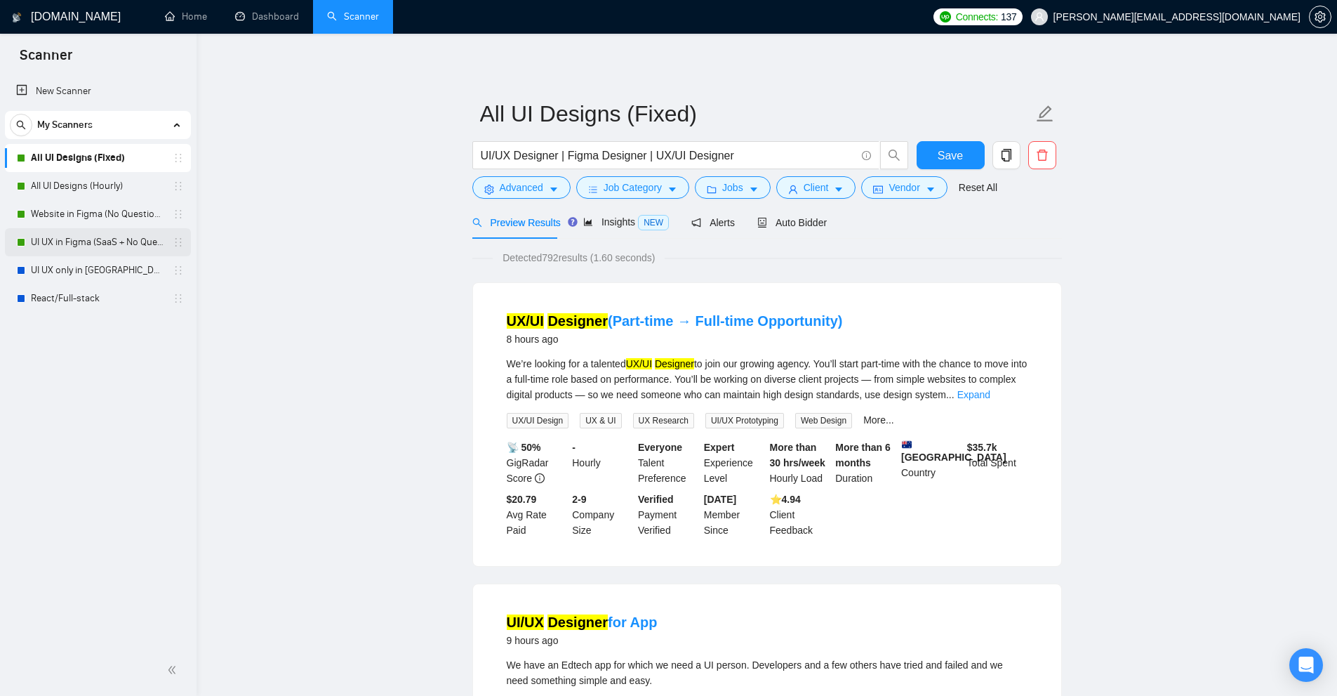
click at [87, 241] on link "UI UX in Figma (SaaS + No Questions)" at bounding box center [97, 242] width 133 height 28
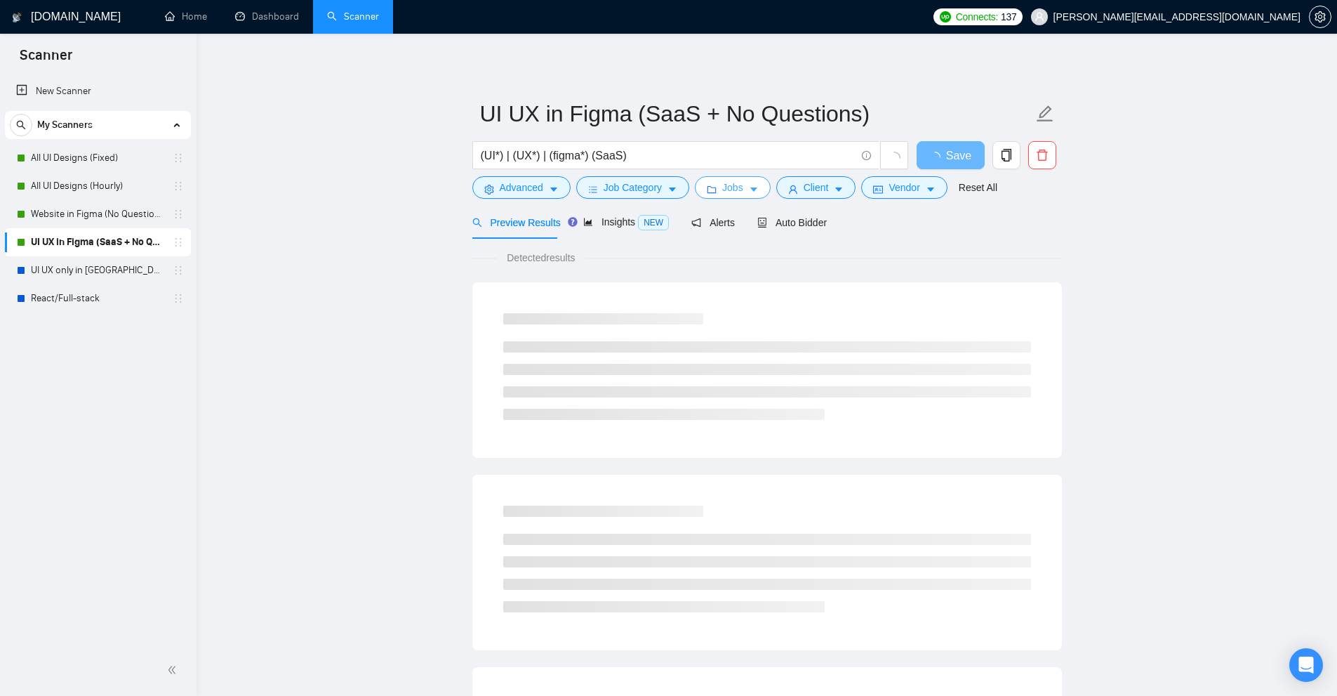
click at [711, 182] on button "Jobs" at bounding box center [733, 187] width 76 height 22
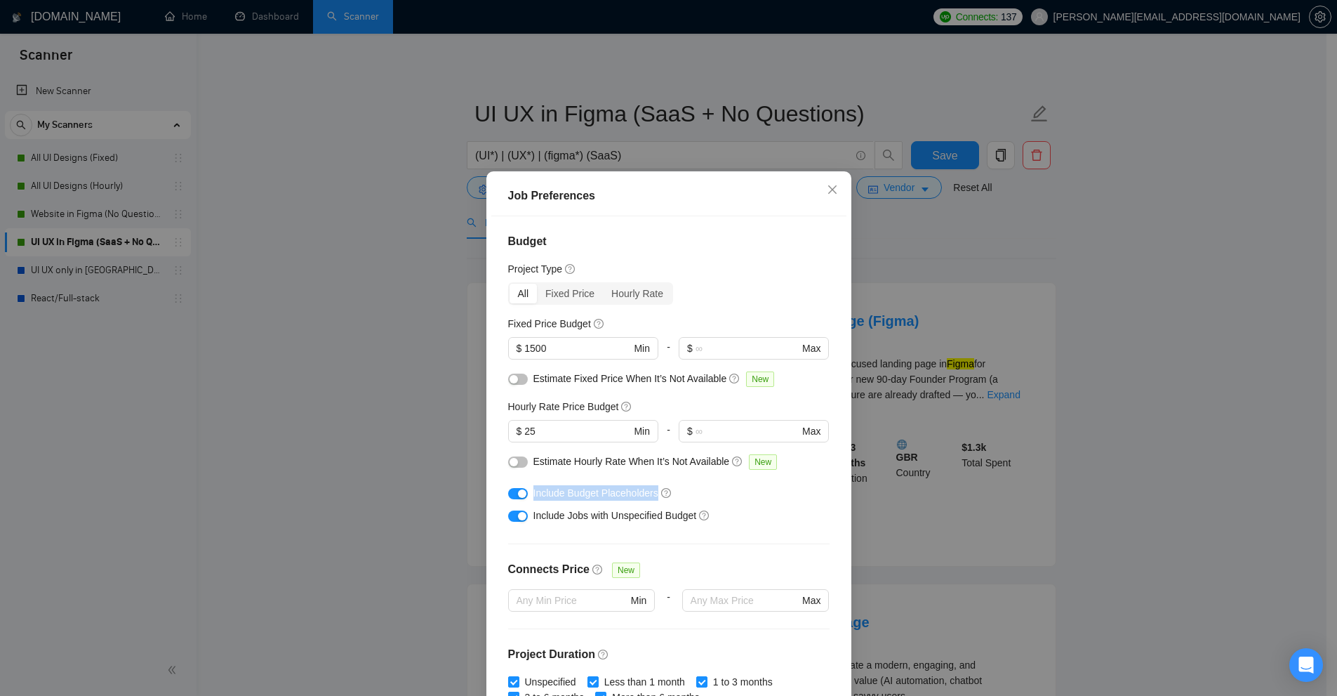
drag, startPoint x: 686, startPoint y: 495, endPoint x: 517, endPoint y: 492, distance: 169.2
click at [517, 492] on div "Include Budget Placeholders" at bounding box center [668, 493] width 321 height 22
copy span "Include Budget Placeholders"
